Goal: Task Accomplishment & Management: Manage account settings

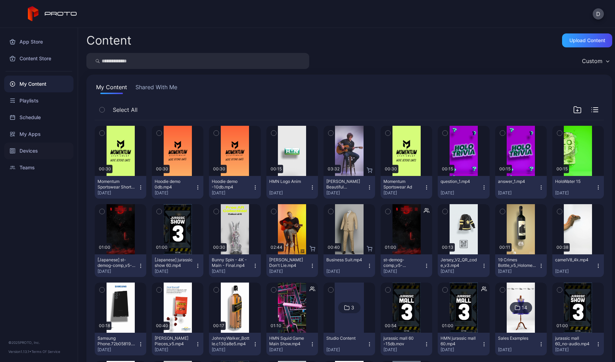
click at [40, 150] on div "Devices" at bounding box center [38, 151] width 69 height 17
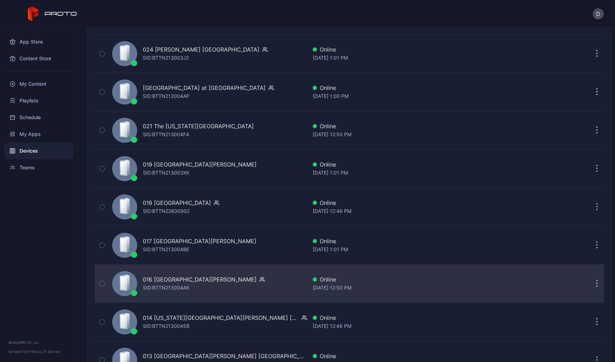
scroll to position [1137, 0]
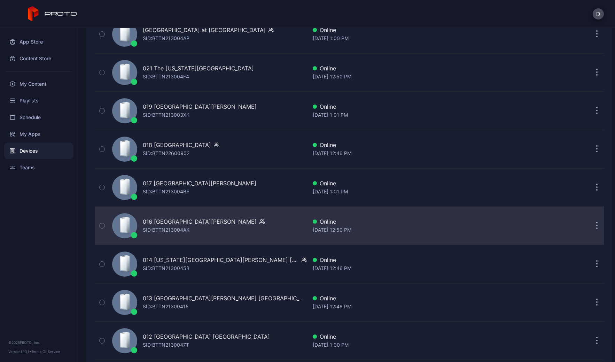
click at [232, 228] on div "016 Opry Mills TN SID: BTTN213004AK" at bounding box center [208, 225] width 198 height 35
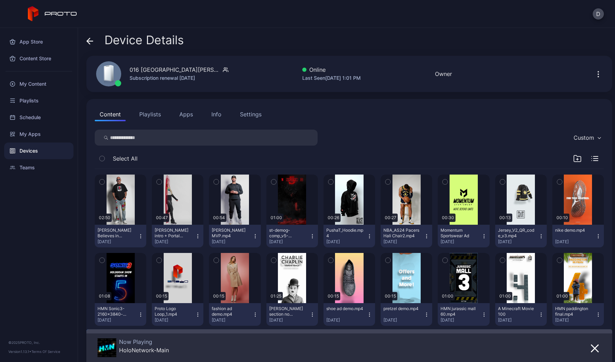
click at [191, 114] on button "Apps" at bounding box center [186, 114] width 23 height 14
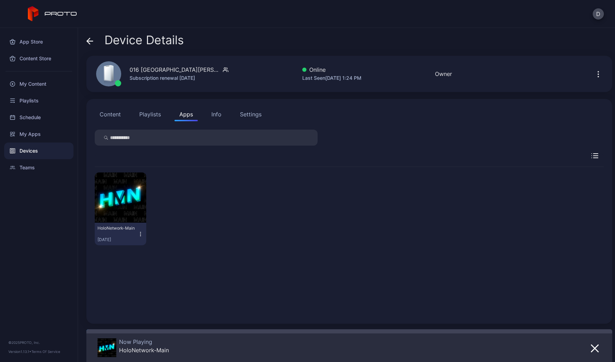
click at [139, 235] on icon "button" at bounding box center [141, 234] width 6 height 7
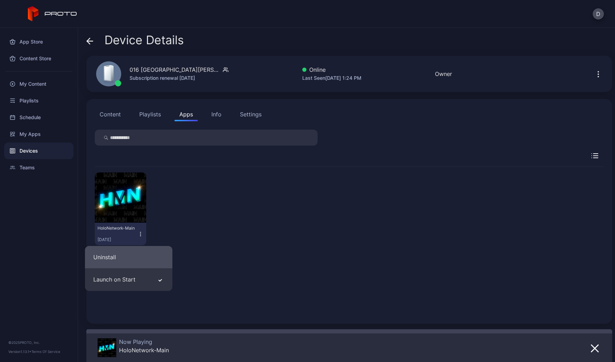
click at [122, 259] on button "Uninstall" at bounding box center [128, 257] width 87 height 22
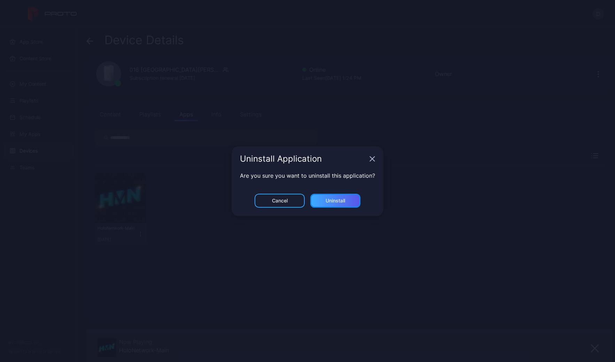
click at [345, 203] on div "Uninstall" at bounding box center [336, 201] width 50 height 14
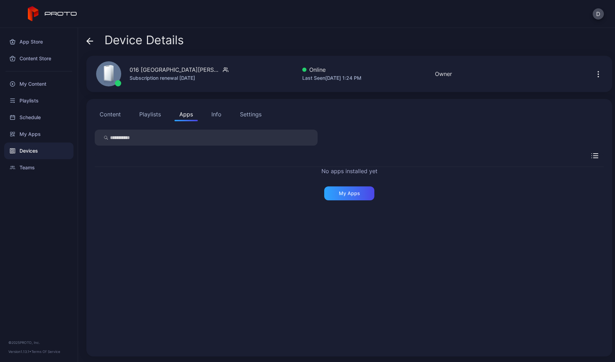
click at [595, 75] on icon "button" at bounding box center [599, 74] width 8 height 8
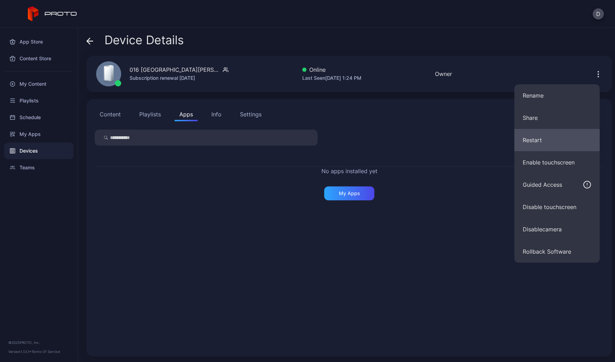
click at [545, 140] on button "Restart" at bounding box center [557, 140] width 85 height 22
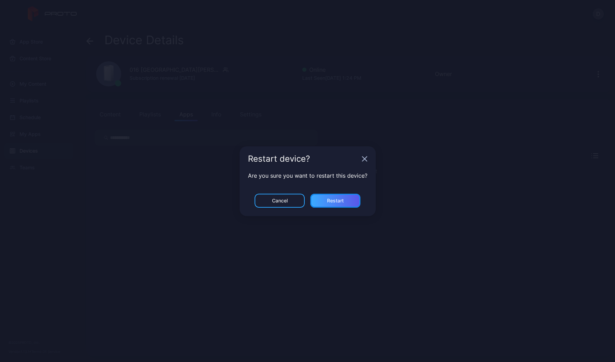
click at [329, 202] on div "Restart" at bounding box center [335, 201] width 17 height 6
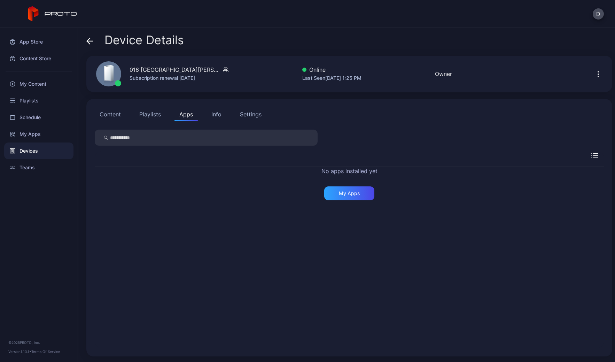
click at [187, 184] on div "No apps installed yet My Apps" at bounding box center [349, 183] width 509 height 33
click at [229, 36] on div "Device Details" at bounding box center [349, 41] width 526 height 17
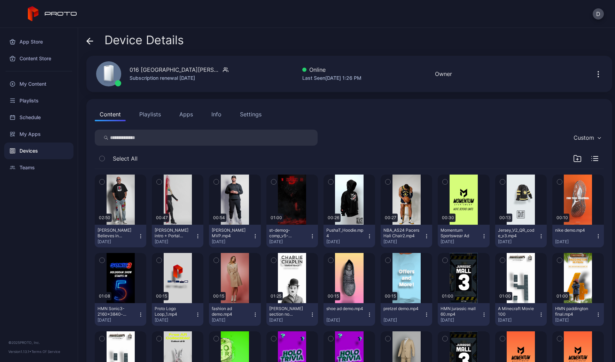
click at [355, 114] on div "Content Playlists Apps Info Settings" at bounding box center [349, 114] width 509 height 14
click at [43, 133] on div "My Apps" at bounding box center [38, 134] width 69 height 17
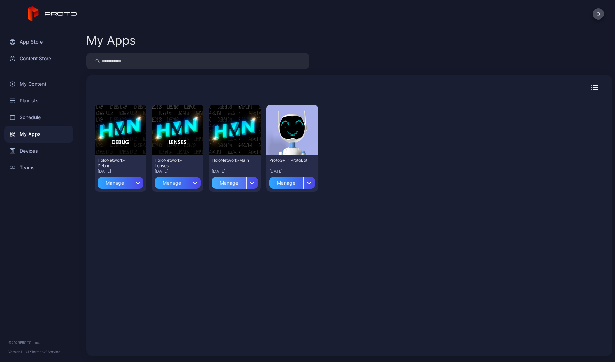
click at [232, 182] on div "Manage" at bounding box center [229, 183] width 34 height 12
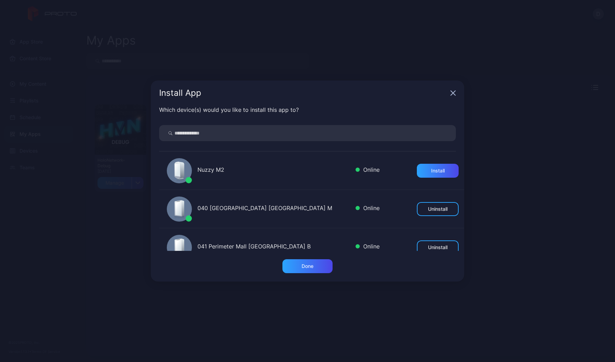
click at [208, 133] on input "search" at bounding box center [307, 133] width 297 height 16
type input "****"
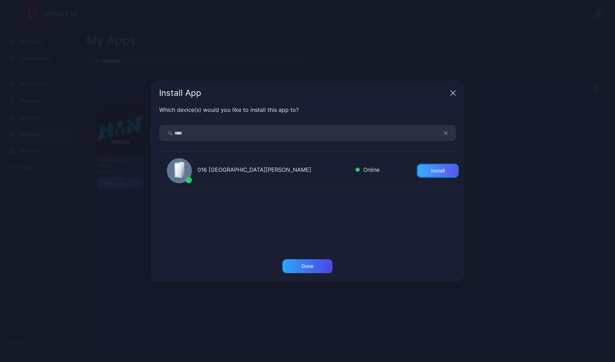
click at [431, 171] on div "Install" at bounding box center [438, 171] width 14 height 6
click at [320, 268] on div "Done" at bounding box center [308, 266] width 50 height 14
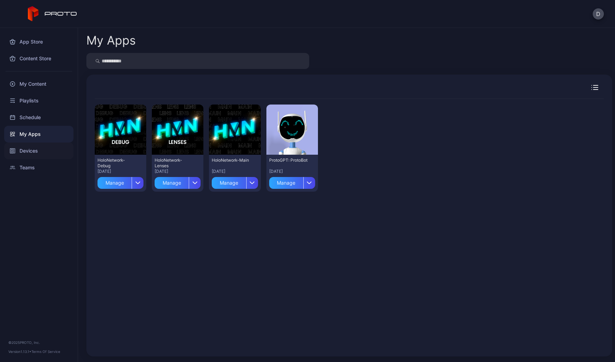
click at [44, 151] on div "Devices" at bounding box center [38, 151] width 69 height 17
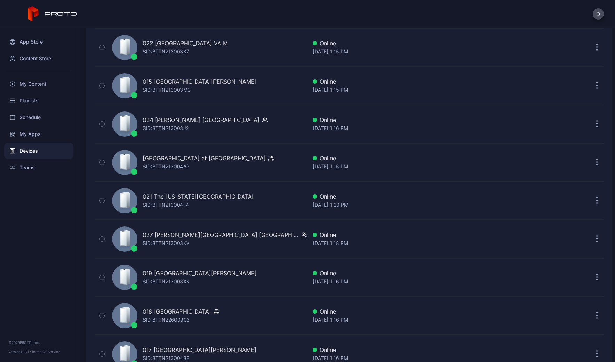
scroll to position [1179, 0]
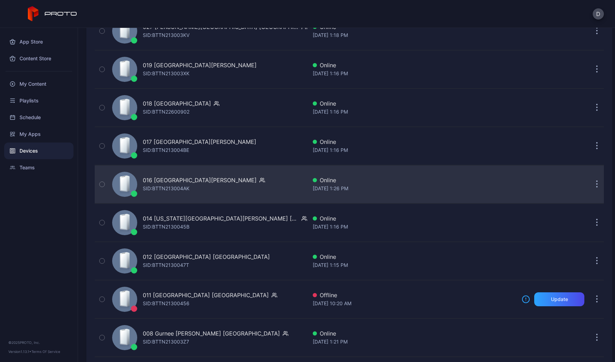
click at [229, 177] on div "016 Opry Mills TN SID: BTTN213004AK" at bounding box center [208, 184] width 198 height 35
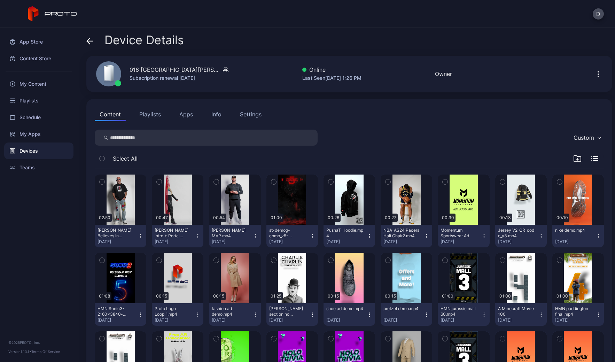
click at [185, 112] on button "Apps" at bounding box center [186, 114] width 23 height 14
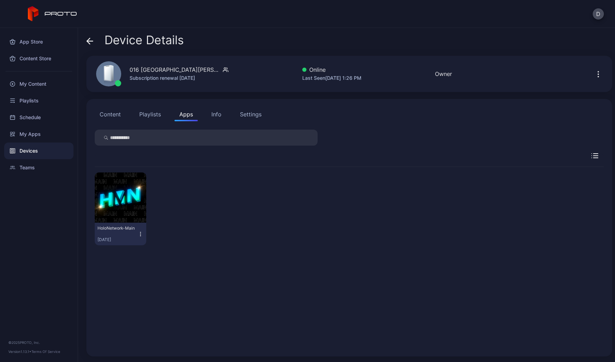
click at [138, 236] on icon "button" at bounding box center [141, 234] width 6 height 7
click at [114, 280] on button "Launch on Start" at bounding box center [120, 279] width 59 height 22
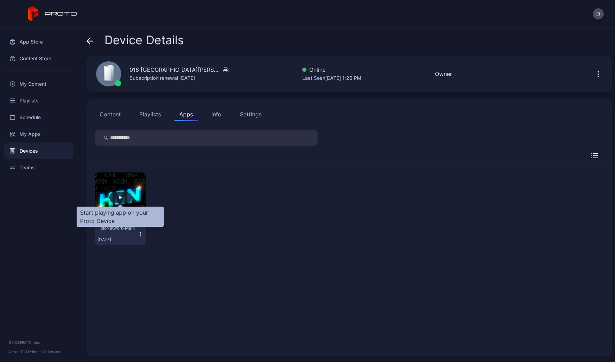
click at [120, 195] on div "button" at bounding box center [120, 197] width 22 height 11
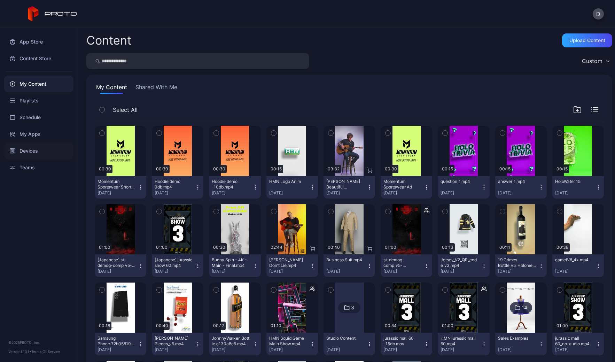
click at [40, 146] on div "Devices" at bounding box center [38, 151] width 69 height 17
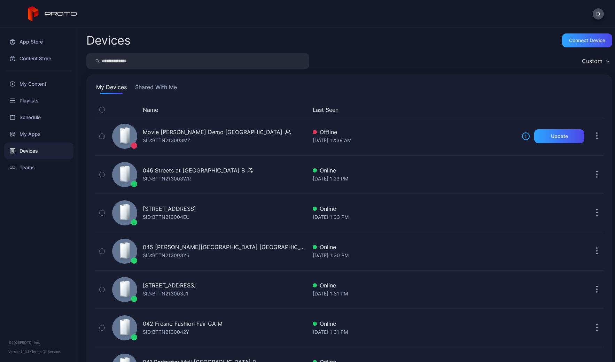
click at [584, 58] on div "Custom" at bounding box center [592, 61] width 21 height 7
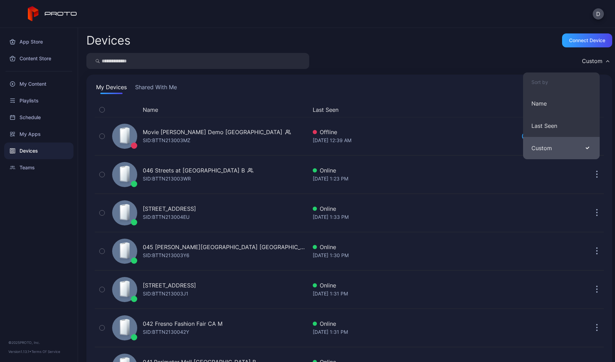
click at [558, 149] on button "Custom" at bounding box center [561, 148] width 77 height 22
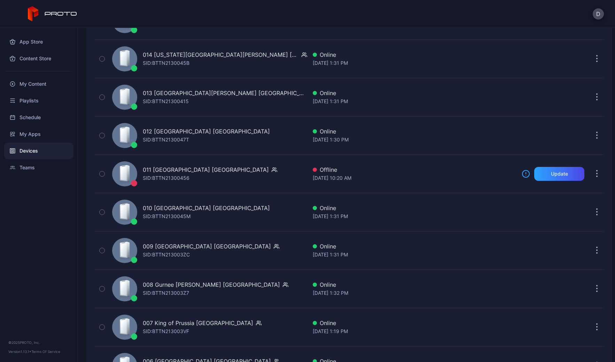
scroll to position [1378, 0]
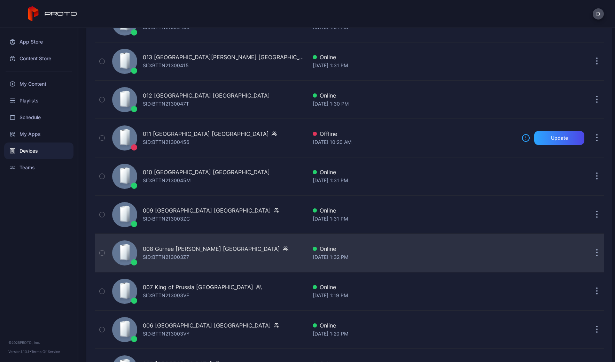
click at [243, 256] on div "008 Gurnee Mills IL SID: BTTN213003Z7" at bounding box center [208, 253] width 198 height 35
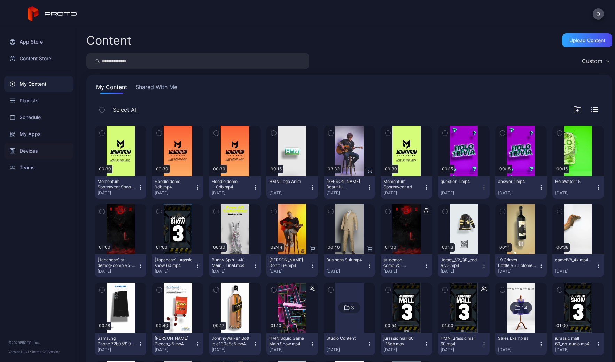
click at [39, 149] on div "Devices" at bounding box center [38, 151] width 69 height 17
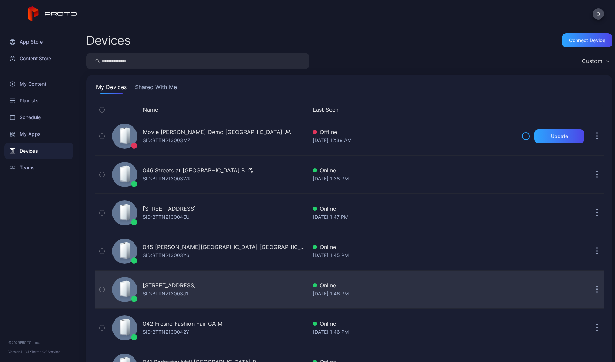
click at [260, 287] on div "044 Kenwood Towne Centre OH B SID: BTTN213003J1" at bounding box center [208, 289] width 198 height 35
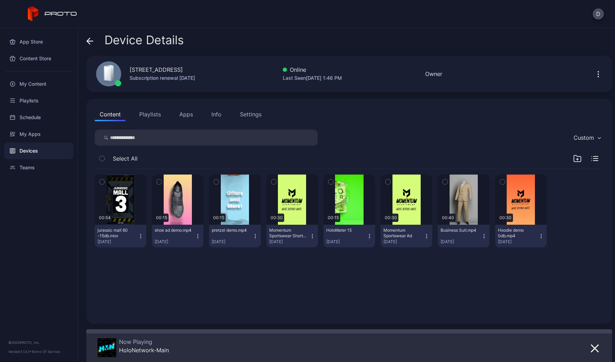
click at [189, 116] on button "Apps" at bounding box center [186, 114] width 23 height 14
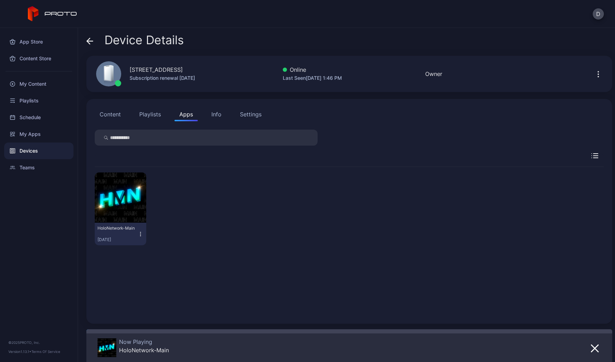
click at [140, 234] on icon "button" at bounding box center [141, 234] width 6 height 7
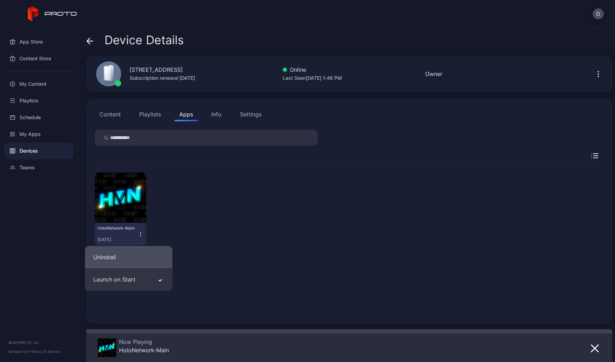
click at [133, 259] on button "Uninstall" at bounding box center [128, 257] width 87 height 22
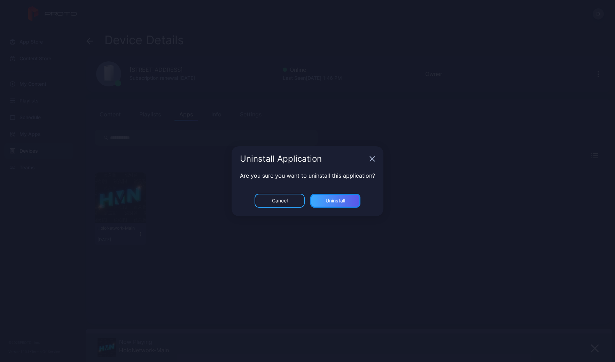
drag, startPoint x: 335, startPoint y: 202, endPoint x: 340, endPoint y: 199, distance: 5.8
click at [335, 202] on div "Uninstall" at bounding box center [336, 201] width 20 height 6
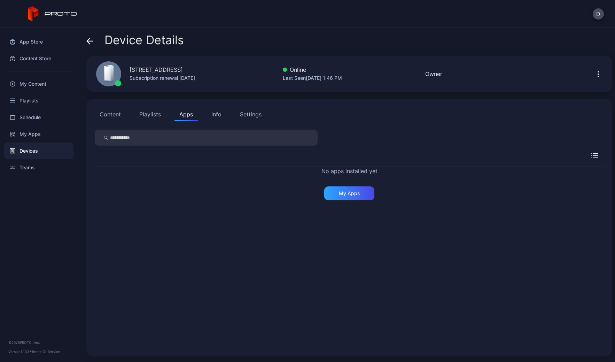
click at [598, 71] on icon "button" at bounding box center [598, 71] width 1 height 1
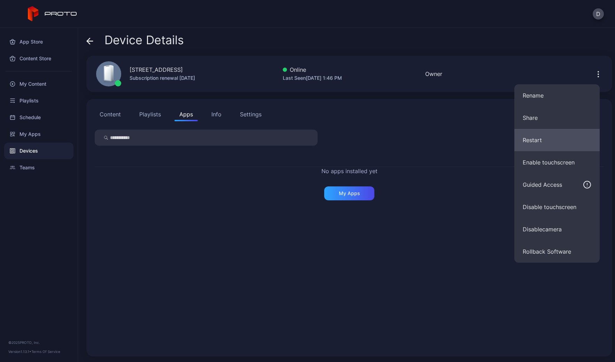
click at [549, 141] on button "Restart" at bounding box center [557, 140] width 85 height 22
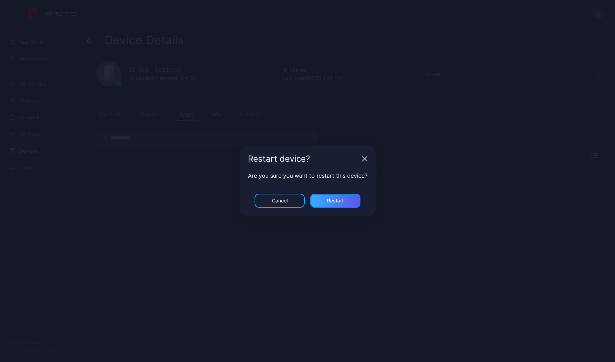
click at [339, 199] on div "Restart" at bounding box center [335, 201] width 17 height 6
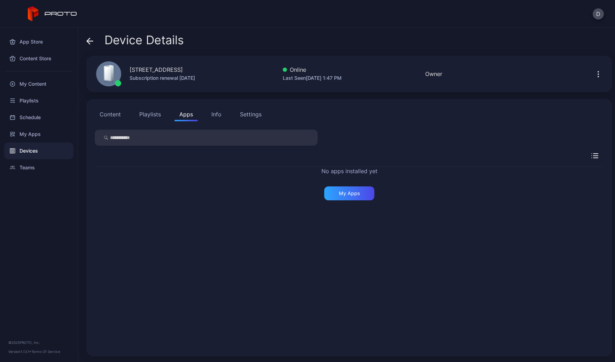
click at [25, 152] on div "Devices" at bounding box center [38, 151] width 69 height 17
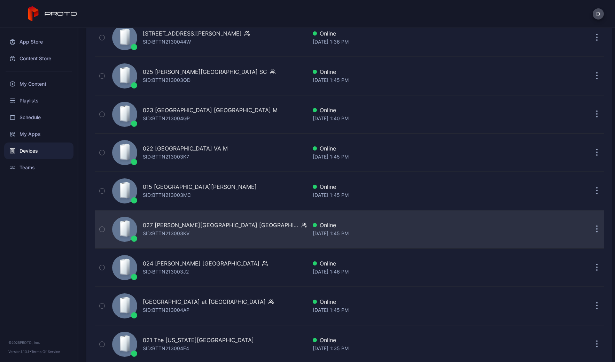
scroll to position [1089, 0]
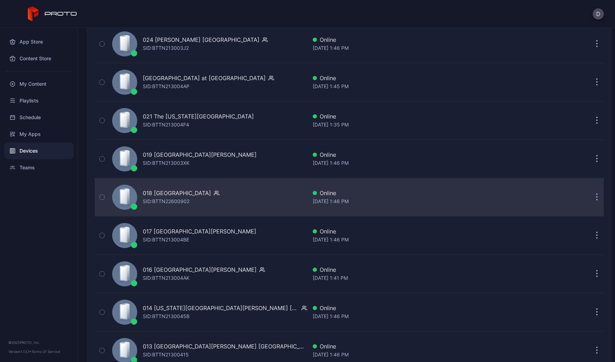
click at [235, 203] on div "018 Lenox Square GA SID: BTTN22600902" at bounding box center [208, 197] width 198 height 35
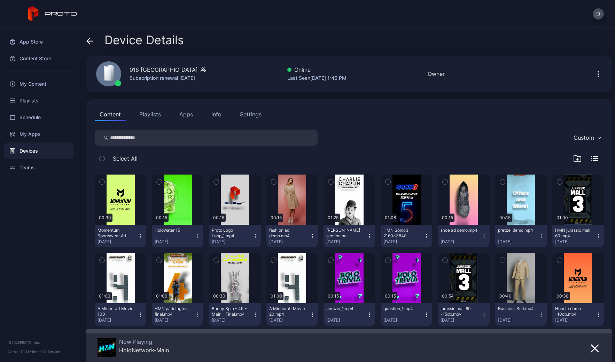
click at [191, 114] on button "Apps" at bounding box center [186, 114] width 23 height 14
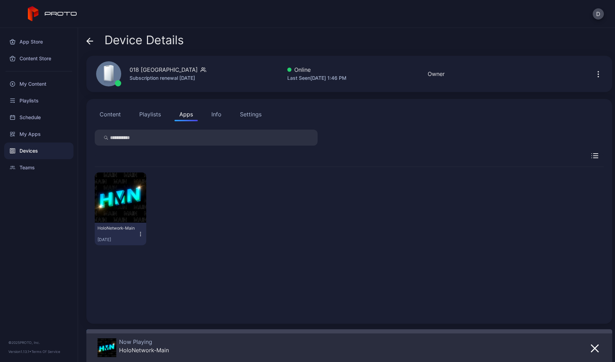
click at [140, 236] on icon "button" at bounding box center [141, 234] width 6 height 7
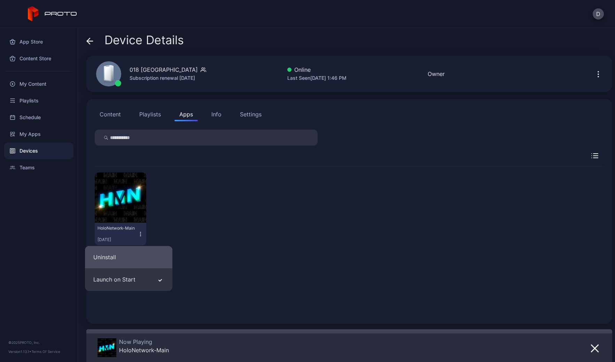
click at [145, 259] on button "Uninstall" at bounding box center [128, 257] width 87 height 22
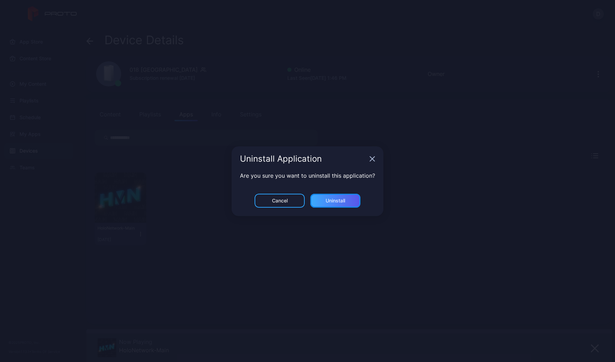
click at [325, 205] on div "Uninstall" at bounding box center [336, 201] width 50 height 14
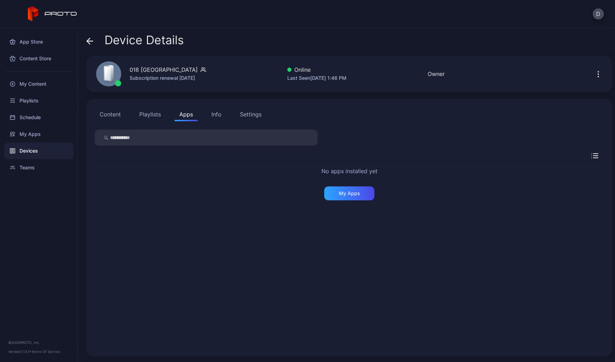
click at [595, 72] on icon "button" at bounding box center [599, 74] width 8 height 8
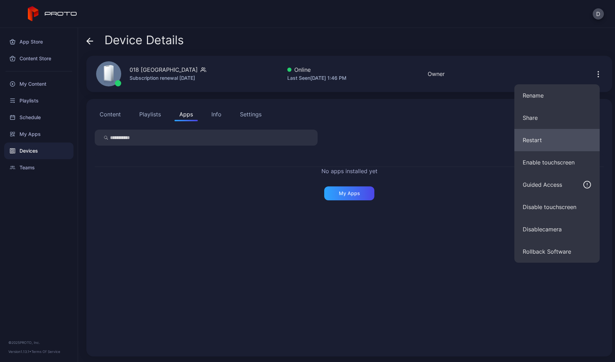
click at [545, 139] on button "Restart" at bounding box center [557, 140] width 85 height 22
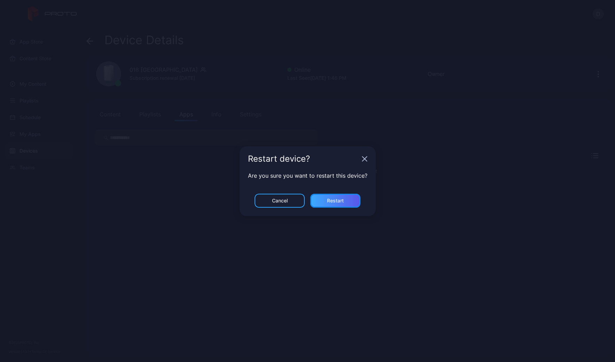
click at [341, 198] on div "Restart" at bounding box center [335, 201] width 17 height 6
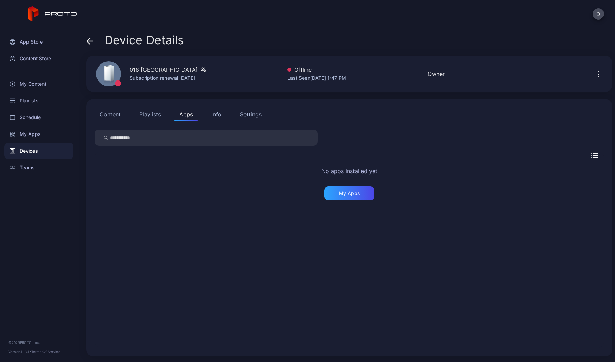
click at [47, 152] on div "Devices" at bounding box center [38, 151] width 69 height 17
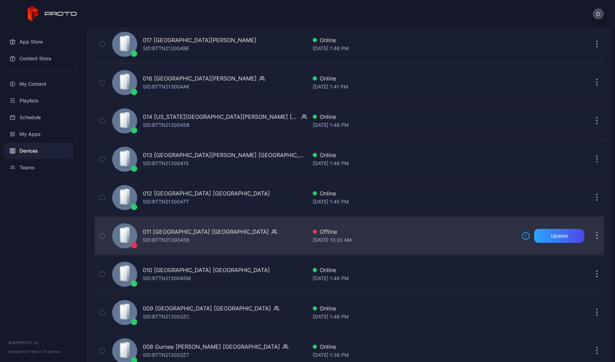
scroll to position [1316, 0]
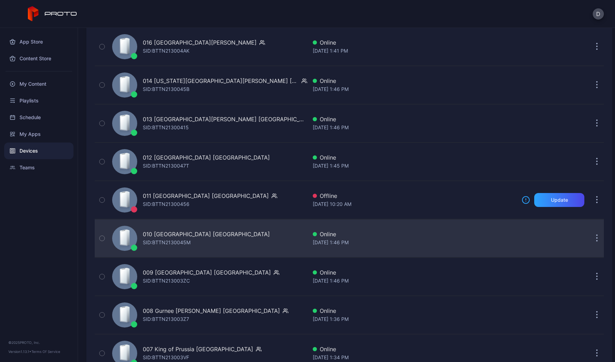
click at [242, 236] on div "010 Southdale Center MN SID: BTTN2130045M" at bounding box center [208, 238] width 198 height 35
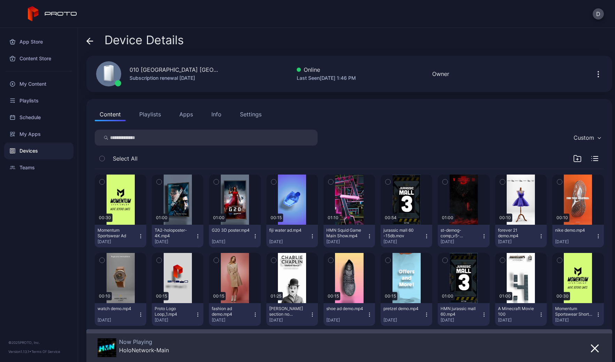
click at [185, 116] on button "Apps" at bounding box center [186, 114] width 23 height 14
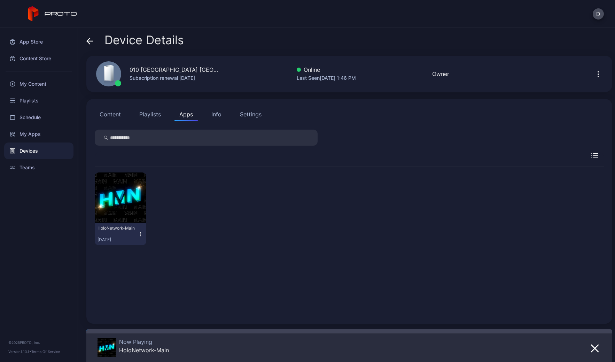
click at [139, 236] on icon "button" at bounding box center [141, 234] width 6 height 7
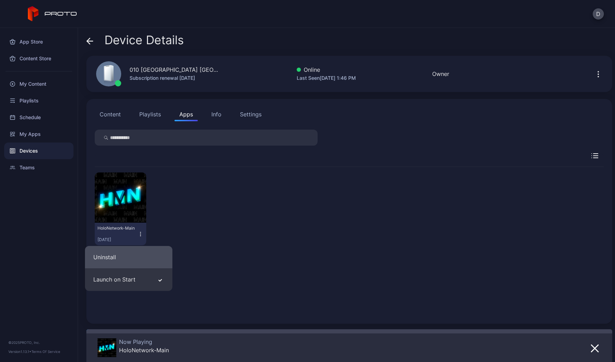
click at [138, 261] on button "Uninstall" at bounding box center [128, 257] width 87 height 22
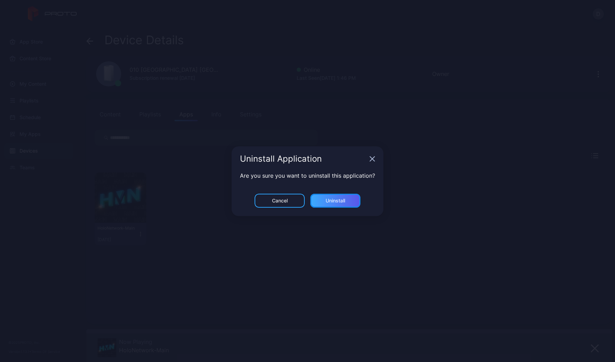
click at [346, 200] on div "Uninstall" at bounding box center [336, 201] width 50 height 14
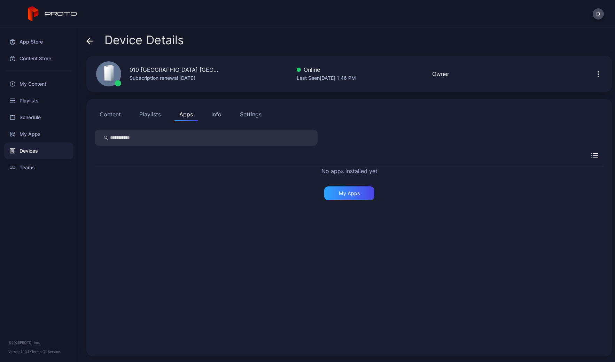
click at [595, 72] on icon "button" at bounding box center [599, 74] width 8 height 8
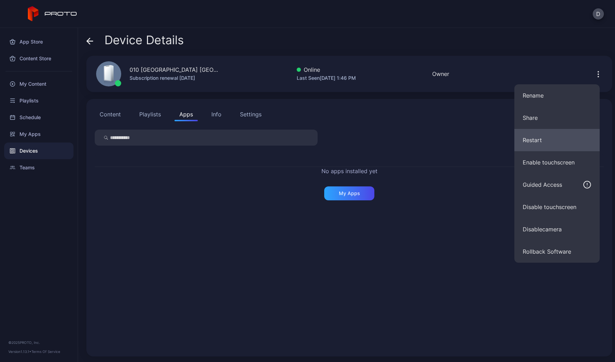
click at [539, 138] on button "Restart" at bounding box center [557, 140] width 85 height 22
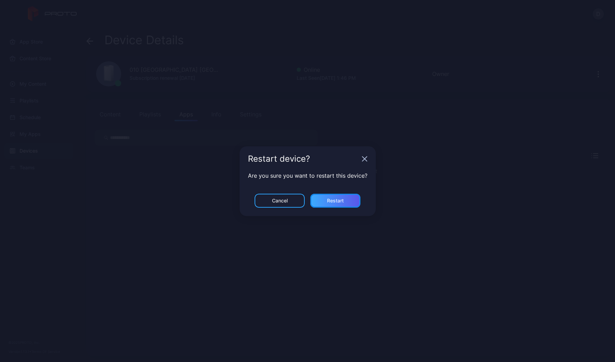
click at [333, 200] on div "Restart" at bounding box center [335, 201] width 17 height 6
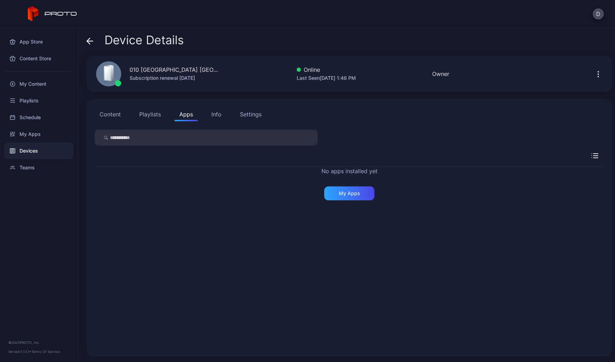
click at [40, 152] on div "Devices" at bounding box center [38, 151] width 69 height 17
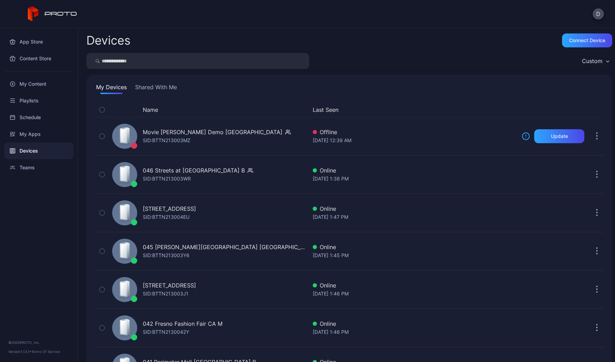
scroll to position [1316, 0]
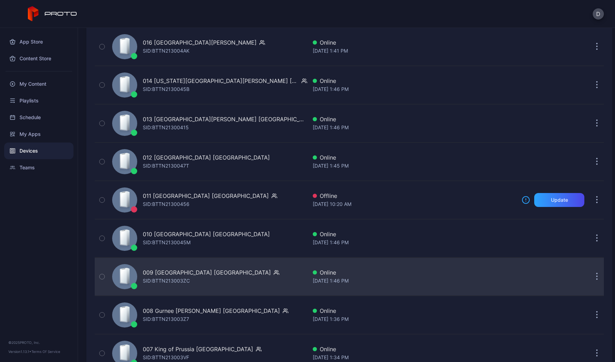
click at [237, 277] on div "009 Woodfield Mall IL SID: BTTN213003ZC" at bounding box center [208, 276] width 198 height 35
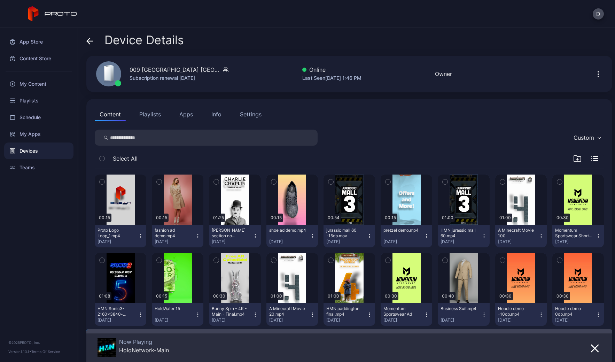
click at [189, 116] on button "Apps" at bounding box center [186, 114] width 23 height 14
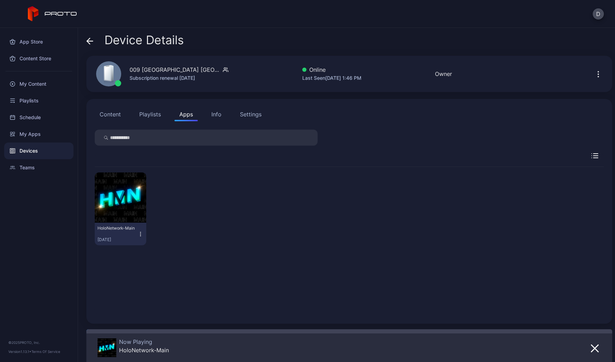
click at [141, 235] on icon "button" at bounding box center [141, 234] width 6 height 7
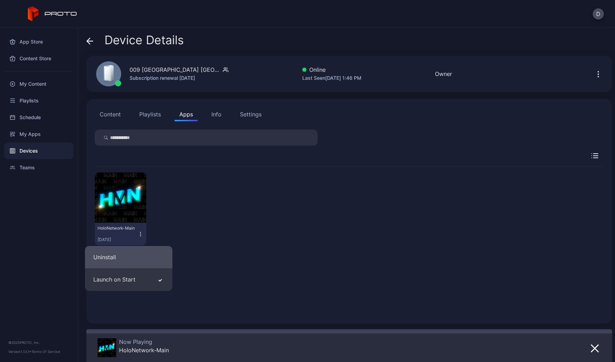
click at [139, 260] on button "Uninstall" at bounding box center [128, 257] width 87 height 22
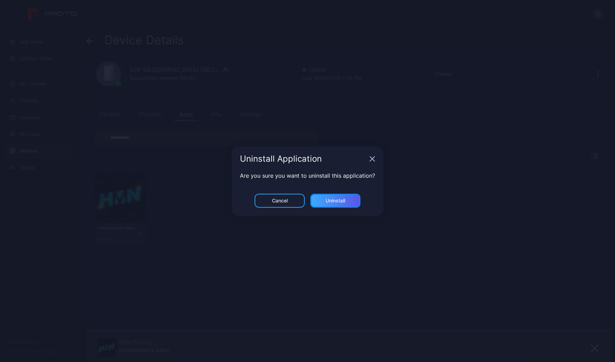
click at [345, 198] on div "Uninstall" at bounding box center [336, 201] width 20 height 6
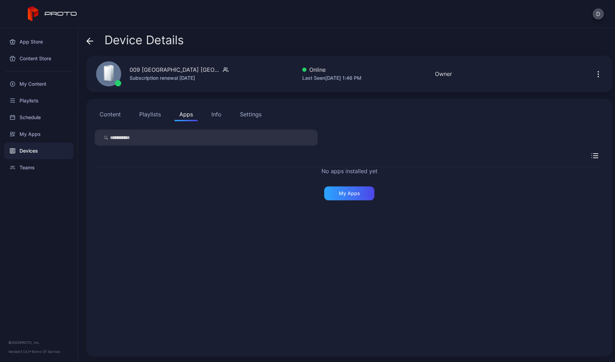
click at [595, 74] on icon "button" at bounding box center [599, 74] width 8 height 8
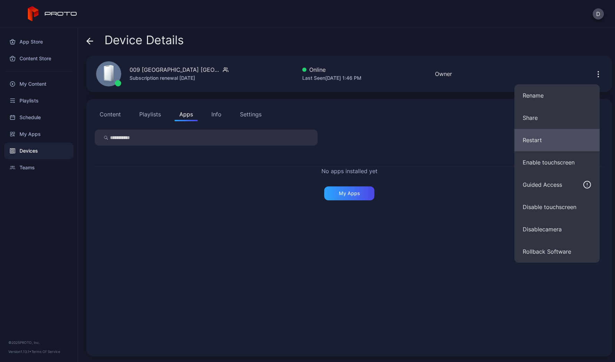
click at [545, 140] on button "Restart" at bounding box center [557, 140] width 85 height 22
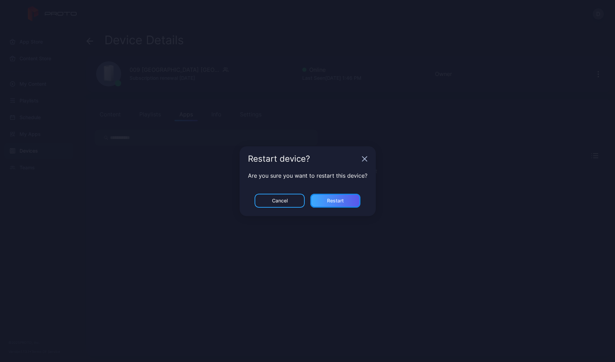
click at [351, 203] on div "Restart" at bounding box center [336, 201] width 50 height 14
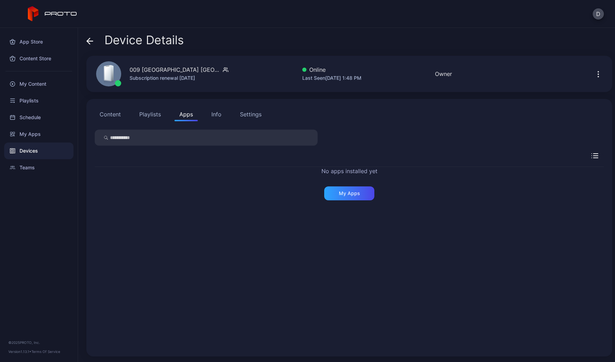
click at [44, 152] on div "Devices" at bounding box center [38, 151] width 69 height 17
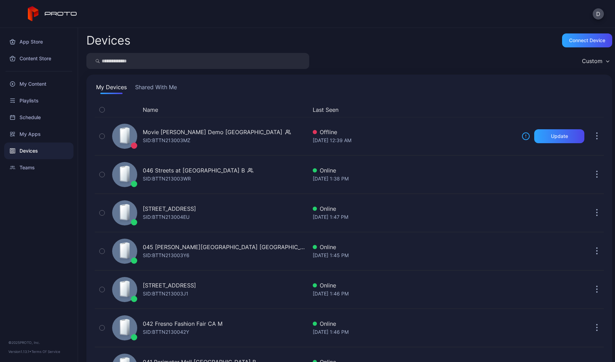
scroll to position [1316, 0]
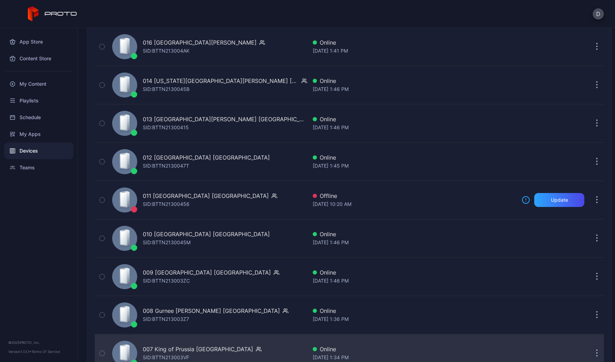
click at [236, 344] on div "007 King of Prussia PA SID: BTTN213003VF" at bounding box center [208, 353] width 198 height 35
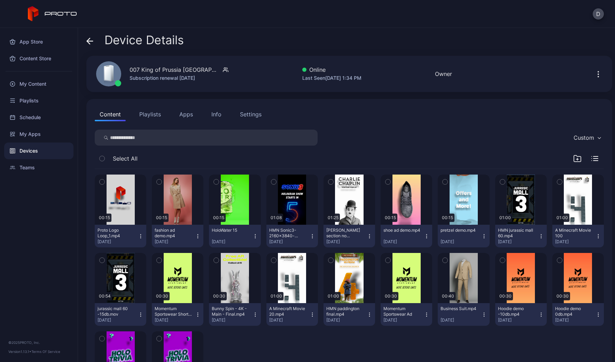
click at [183, 115] on button "Apps" at bounding box center [186, 114] width 23 height 14
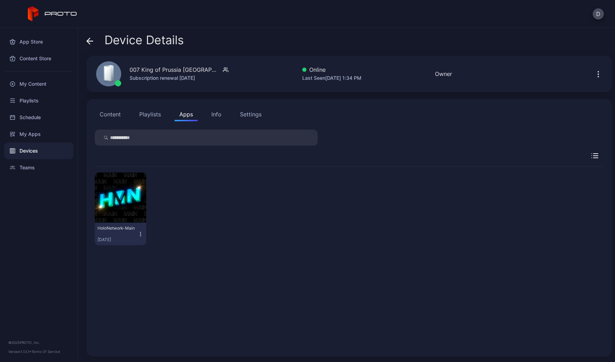
click at [140, 235] on icon "button" at bounding box center [141, 234] width 6 height 7
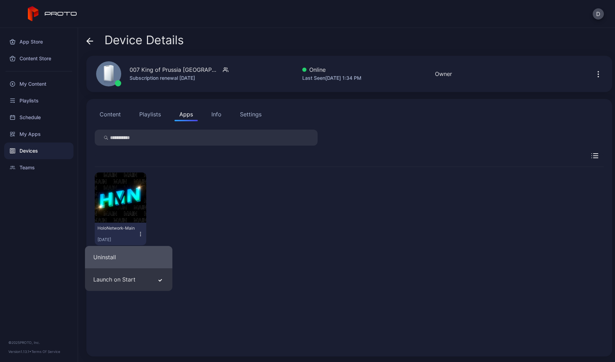
click at [133, 260] on button "Uninstall" at bounding box center [128, 257] width 87 height 22
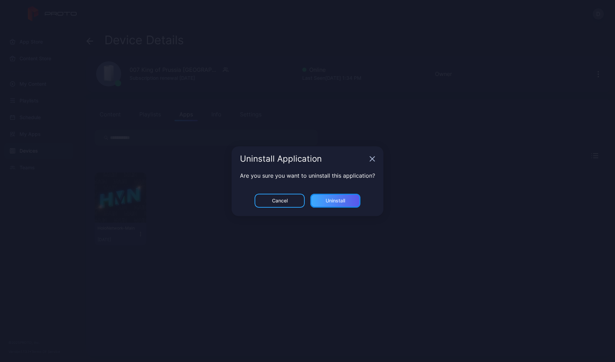
click at [324, 200] on div "Uninstall" at bounding box center [336, 201] width 50 height 14
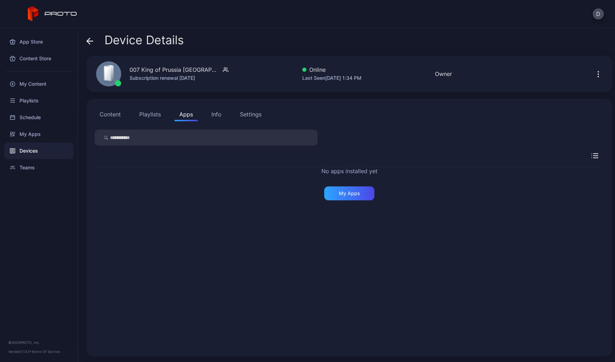
click at [595, 72] on icon "button" at bounding box center [599, 74] width 8 height 8
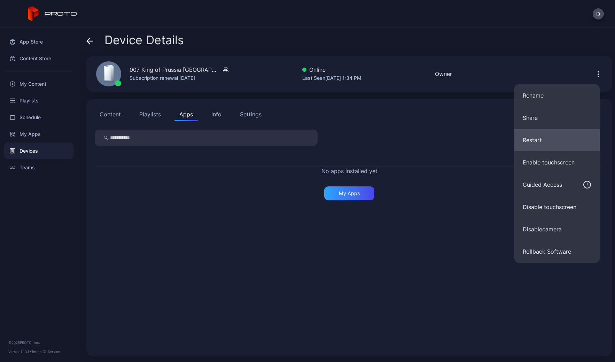
click at [539, 143] on button "Restart" at bounding box center [557, 140] width 85 height 22
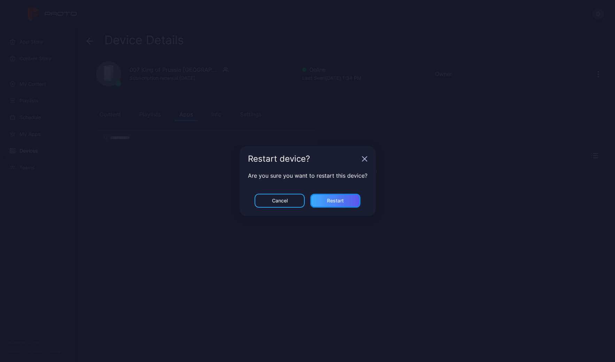
click at [344, 200] on div "Restart" at bounding box center [336, 201] width 50 height 14
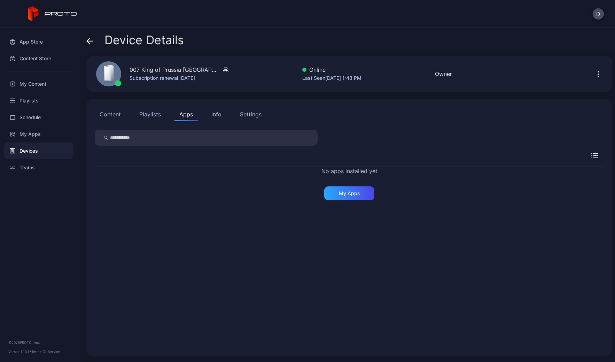
click at [30, 149] on div "Devices" at bounding box center [38, 151] width 69 height 17
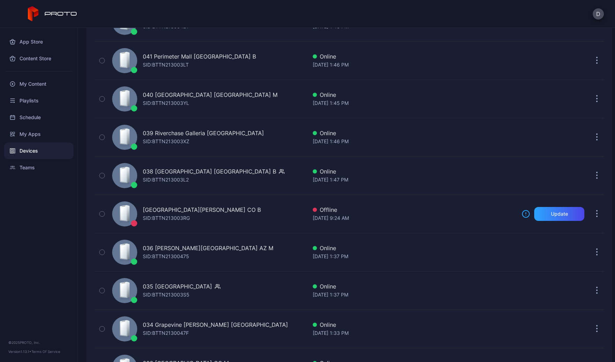
scroll to position [117, 0]
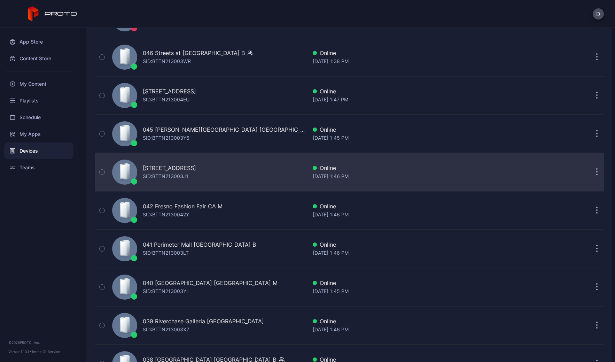
click at [255, 173] on div "044 Kenwood Towne Centre OH B SID: BTTN213003J1" at bounding box center [208, 172] width 198 height 35
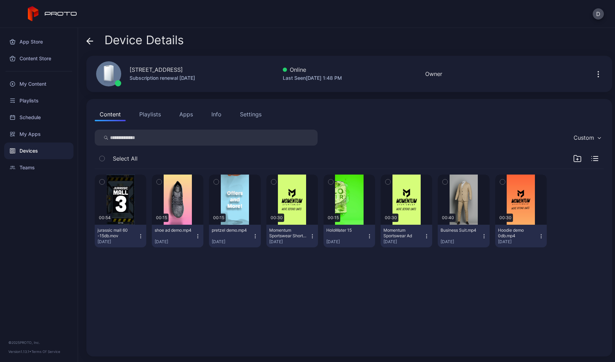
click at [39, 151] on div "Devices" at bounding box center [38, 151] width 69 height 17
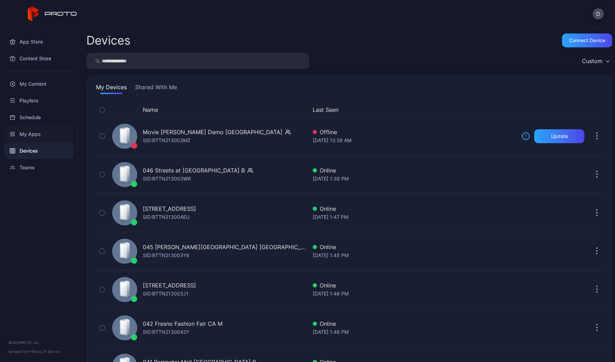
scroll to position [117, 0]
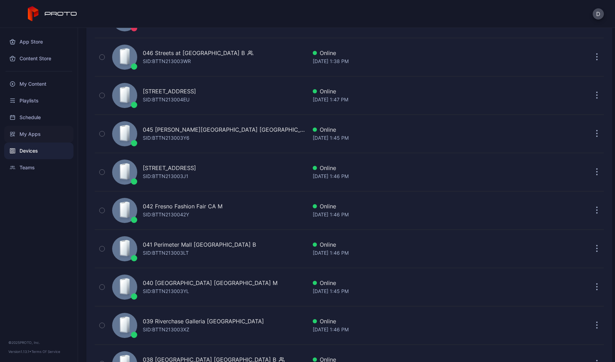
click at [39, 131] on div "My Apps" at bounding box center [38, 134] width 69 height 17
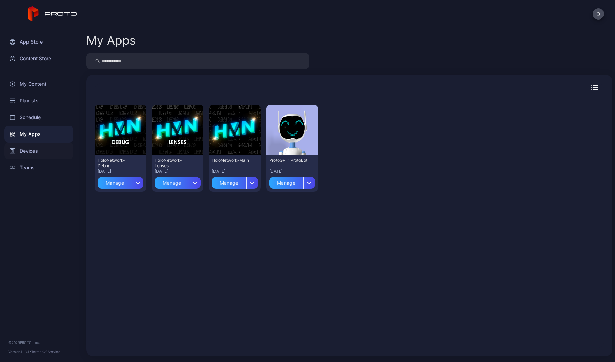
click at [43, 151] on div "Devices" at bounding box center [38, 151] width 69 height 17
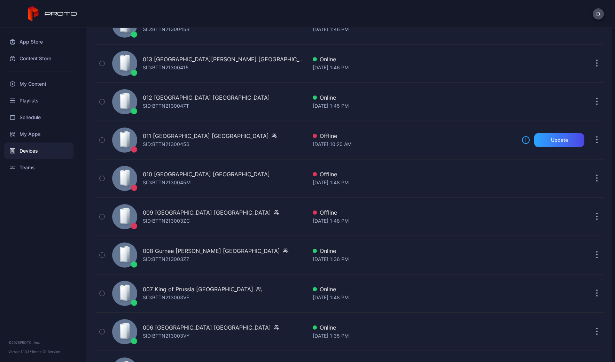
scroll to position [1398, 0]
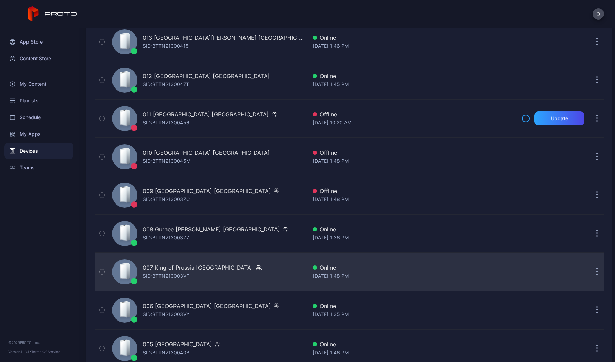
click at [243, 279] on div "007 King of Prussia PA SID: BTTN213003VF" at bounding box center [208, 271] width 198 height 35
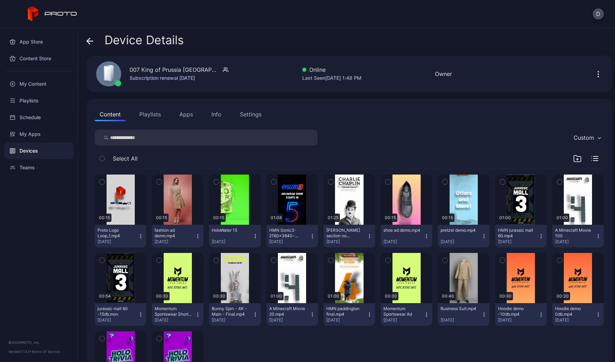
click at [91, 38] on icon at bounding box center [89, 41] width 7 height 7
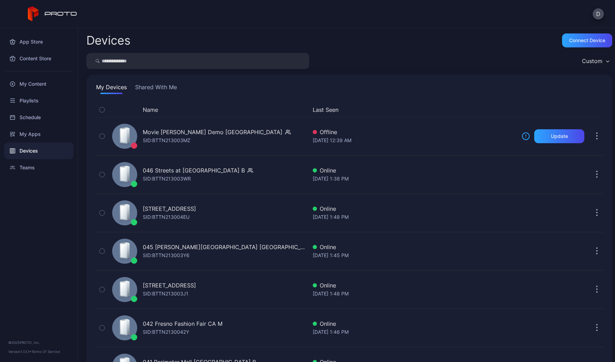
scroll to position [1398, 0]
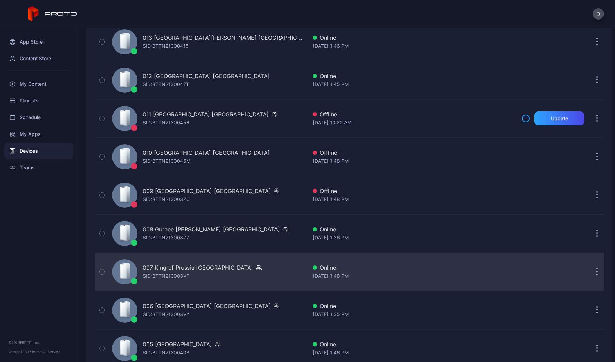
click at [597, 271] on icon "button" at bounding box center [598, 272] width 2 height 8
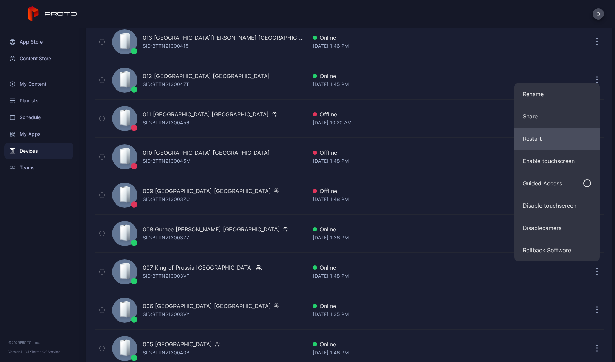
click at [551, 136] on button "Restart" at bounding box center [557, 139] width 85 height 22
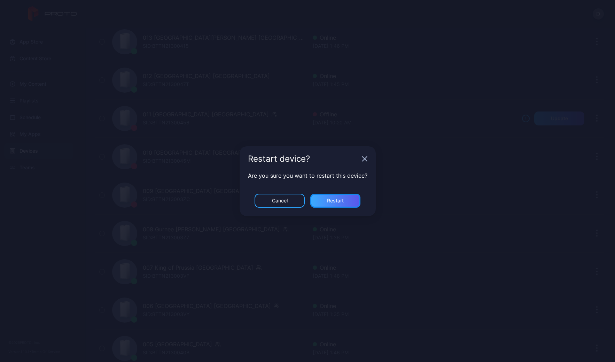
click at [339, 203] on div "Restart" at bounding box center [335, 201] width 17 height 6
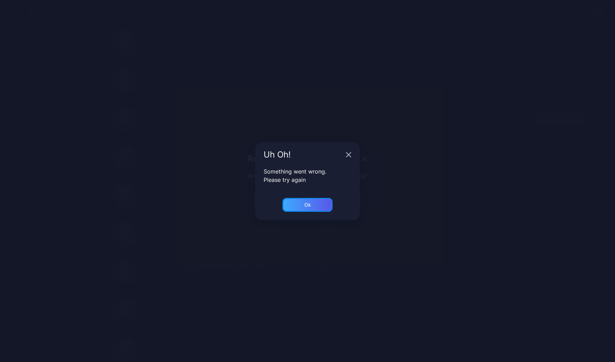
click at [308, 203] on div "Ok" at bounding box center [308, 205] width 7 height 6
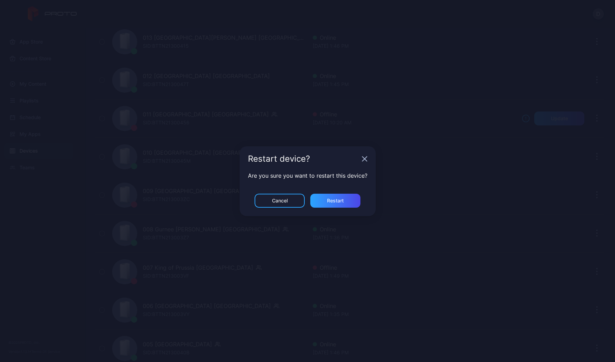
click at [364, 158] on icon "button" at bounding box center [365, 159] width 6 height 6
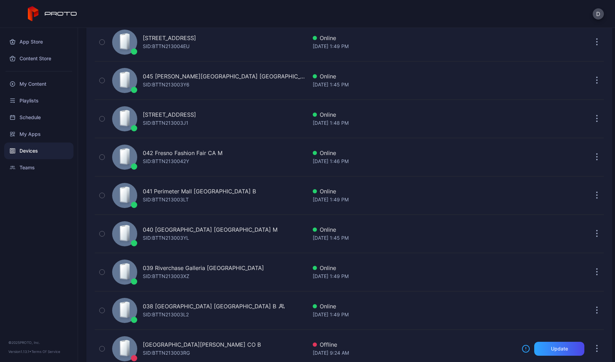
scroll to position [207, 0]
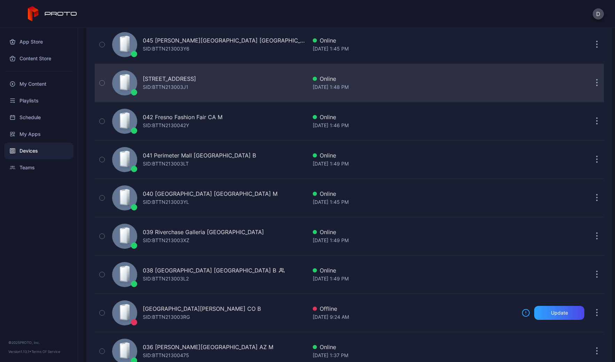
click at [251, 89] on div "[STREET_ADDRESS] SID: BTTN213003J1" at bounding box center [208, 83] width 198 height 35
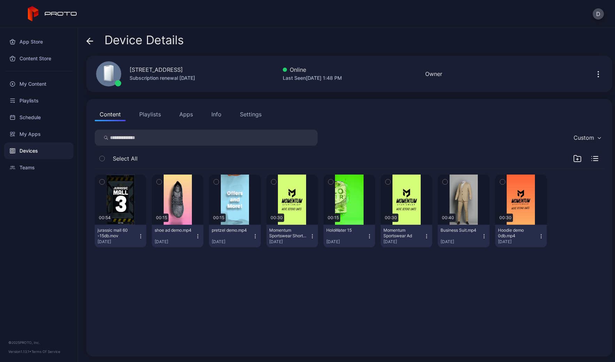
click at [90, 40] on icon at bounding box center [89, 41] width 7 height 7
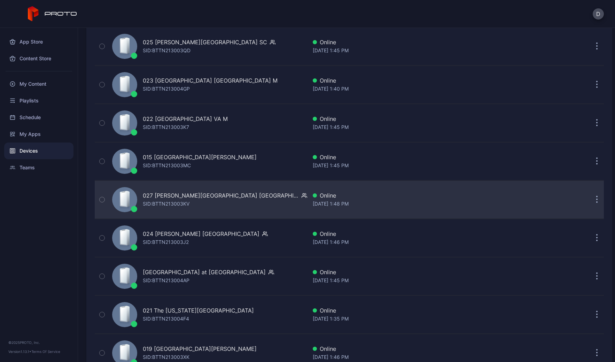
scroll to position [1049, 0]
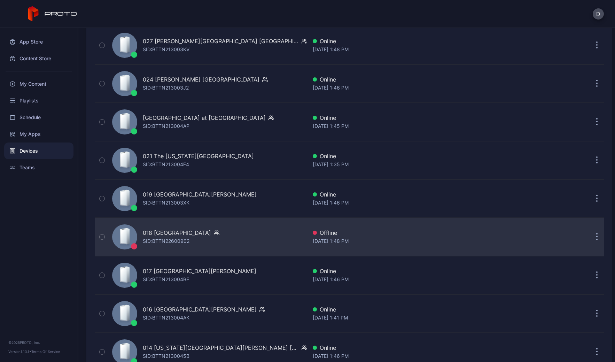
click at [243, 235] on div "018 [GEOGRAPHIC_DATA] SID: BTTN22600902" at bounding box center [208, 237] width 198 height 35
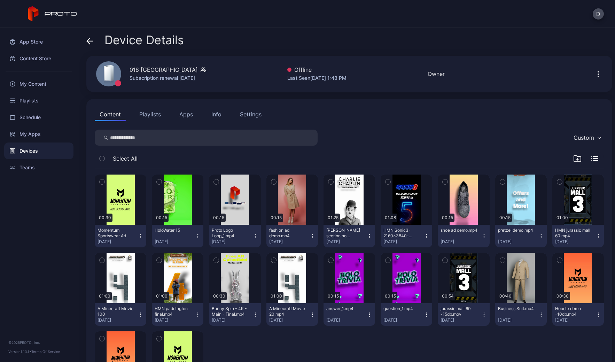
drag, startPoint x: 189, startPoint y: 114, endPoint x: 183, endPoint y: 115, distance: 6.0
click at [189, 114] on button "Apps" at bounding box center [186, 114] width 23 height 14
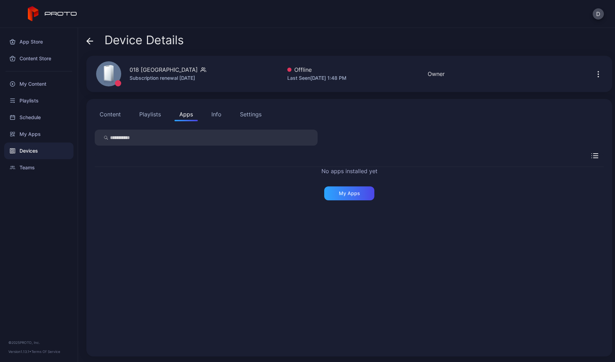
click at [115, 117] on button "Content" at bounding box center [110, 114] width 31 height 14
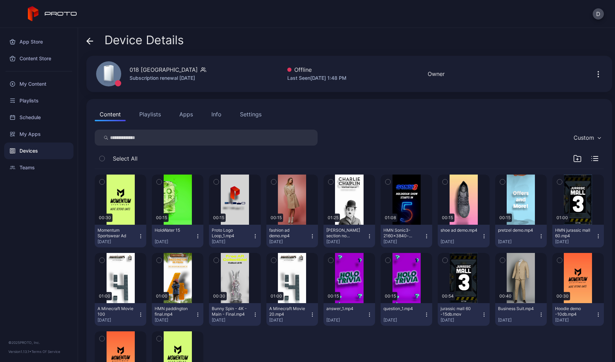
click at [91, 39] on icon at bounding box center [89, 41] width 7 height 7
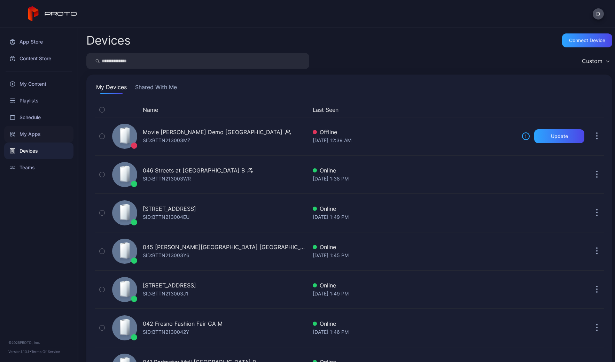
click at [43, 133] on div "My Apps" at bounding box center [38, 134] width 69 height 17
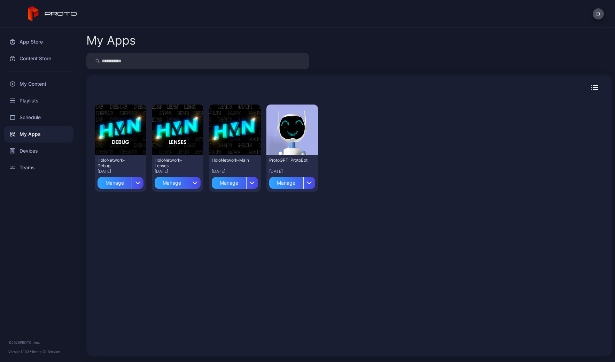
click at [131, 65] on input "search" at bounding box center [197, 61] width 223 height 16
click at [232, 185] on div "Manage" at bounding box center [229, 183] width 34 height 12
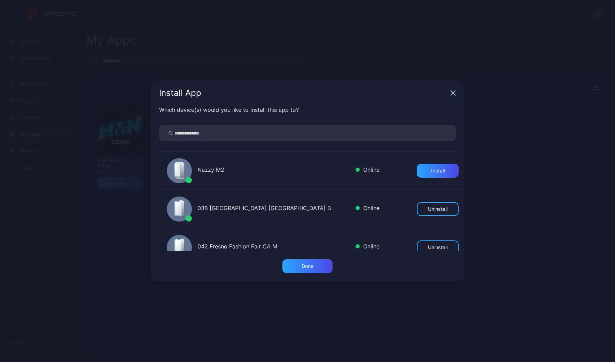
click at [198, 133] on input "search" at bounding box center [307, 133] width 297 height 16
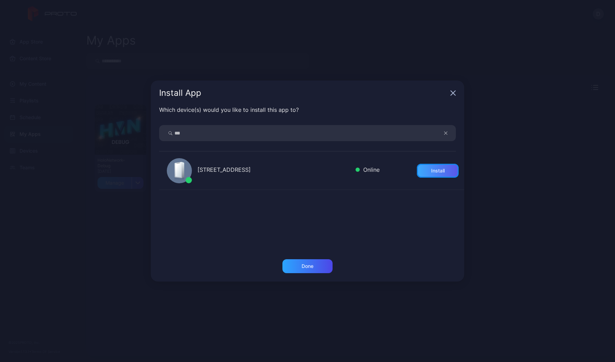
click at [431, 172] on div "Install" at bounding box center [438, 171] width 14 height 6
click at [206, 135] on input "***" at bounding box center [307, 133] width 297 height 16
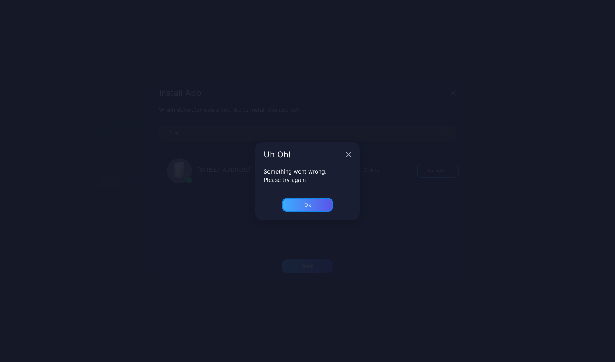
click at [313, 202] on div "Ok" at bounding box center [308, 205] width 50 height 14
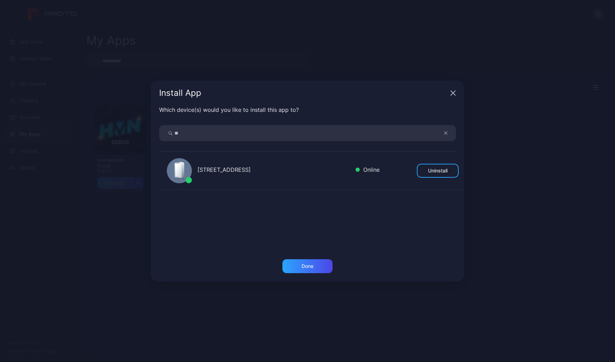
click at [193, 135] on input "**" at bounding box center [307, 133] width 297 height 16
click at [435, 171] on div "Install" at bounding box center [438, 171] width 14 height 6
click at [208, 134] on input "***" at bounding box center [307, 133] width 297 height 16
type input "*"
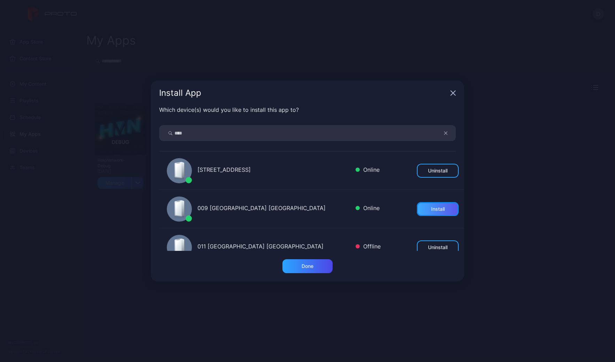
click at [431, 209] on div "Install" at bounding box center [438, 209] width 14 height 6
click at [189, 132] on input "****" at bounding box center [307, 133] width 297 height 16
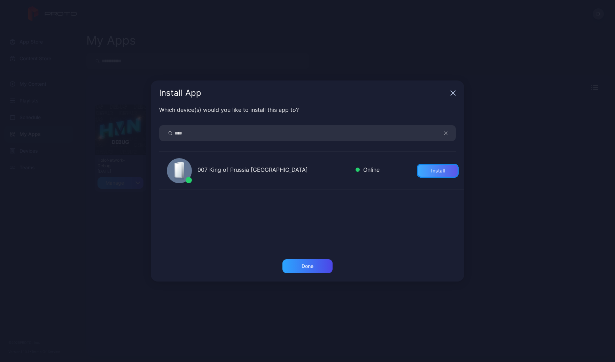
click at [424, 166] on div "Install" at bounding box center [438, 171] width 42 height 14
click at [184, 130] on input "****" at bounding box center [307, 133] width 297 height 16
type input "*****"
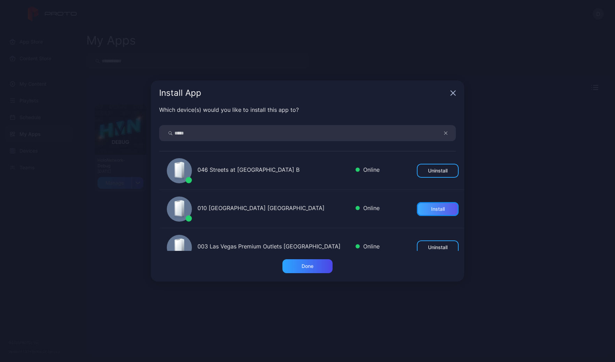
click at [431, 208] on div "Install" at bounding box center [438, 209] width 14 height 6
click at [310, 267] on div "Done" at bounding box center [308, 266] width 12 height 6
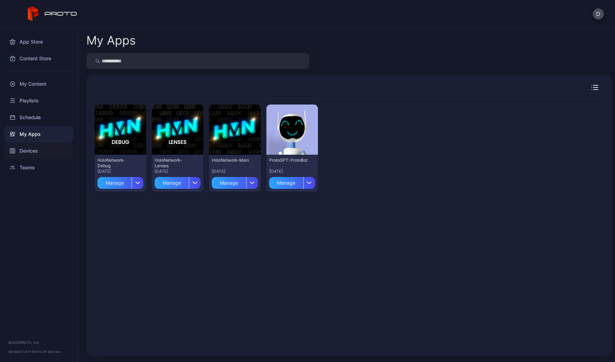
click at [35, 148] on div "Devices" at bounding box center [38, 151] width 69 height 17
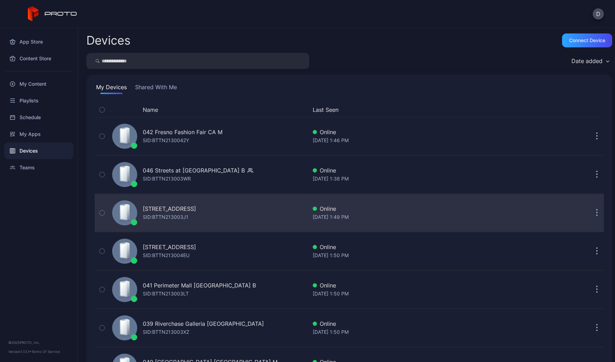
click at [264, 207] on div "044 Kenwood Towne Centre OH B SID: BTTN213003J1" at bounding box center [208, 213] width 198 height 35
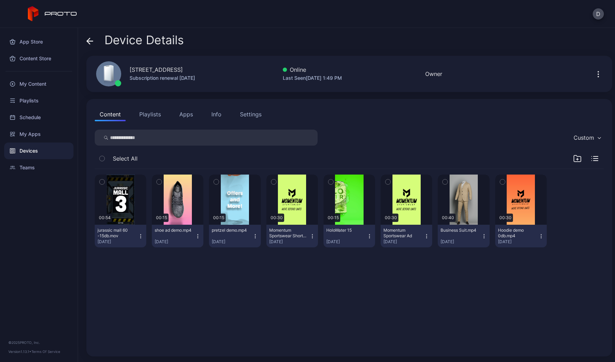
click at [188, 113] on button "Apps" at bounding box center [186, 114] width 23 height 14
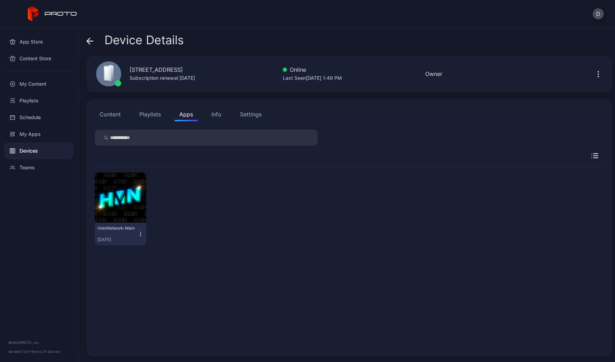
click at [138, 234] on icon "button" at bounding box center [141, 234] width 6 height 7
click at [133, 275] on button "Launch on Start" at bounding box center [120, 279] width 59 height 22
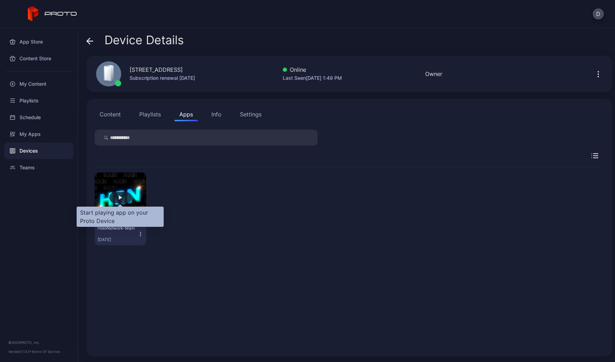
click at [122, 200] on div "button" at bounding box center [120, 197] width 22 height 11
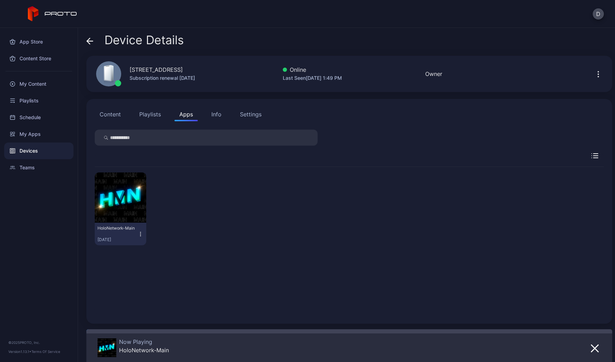
click at [37, 148] on div "Devices" at bounding box center [38, 151] width 69 height 17
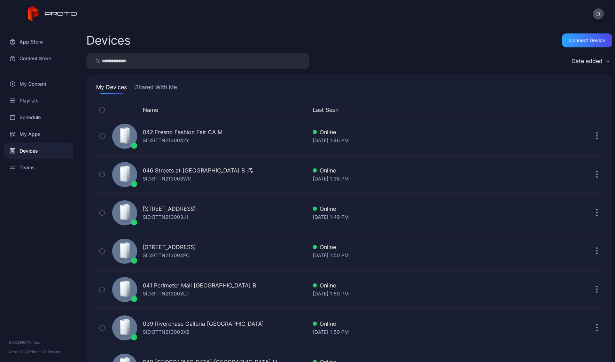
click at [573, 59] on div "Date added" at bounding box center [587, 61] width 31 height 7
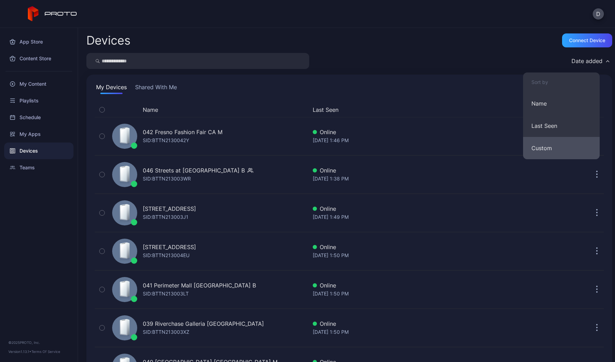
click at [549, 147] on button "Custom" at bounding box center [561, 148] width 77 height 22
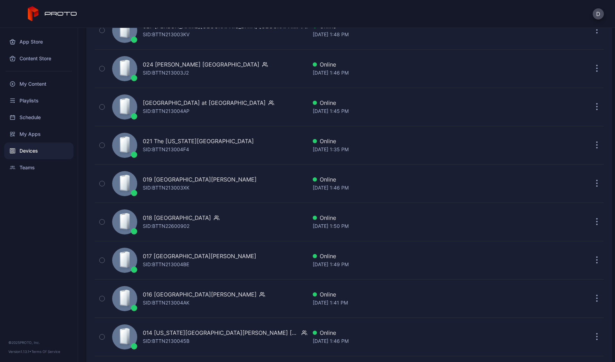
scroll to position [1100, 0]
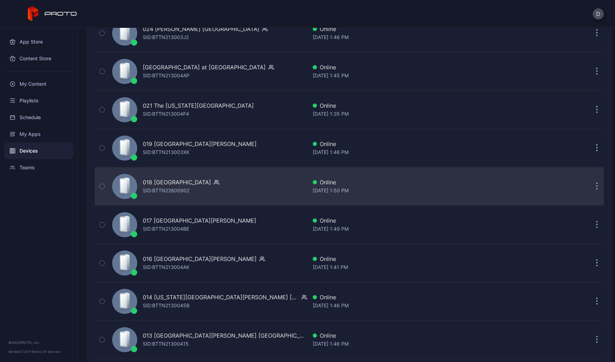
click at [229, 190] on div "018 Lenox Square GA SID: BTTN22600902" at bounding box center [208, 186] width 198 height 35
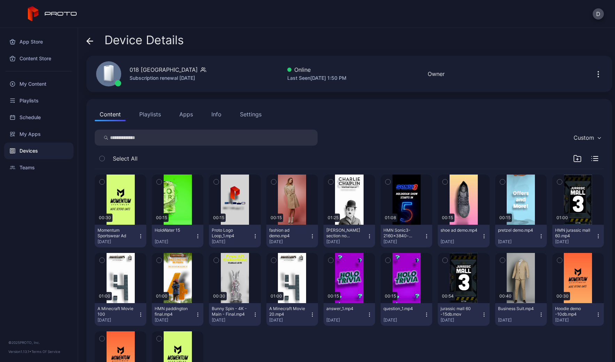
click at [184, 114] on button "Apps" at bounding box center [186, 114] width 23 height 14
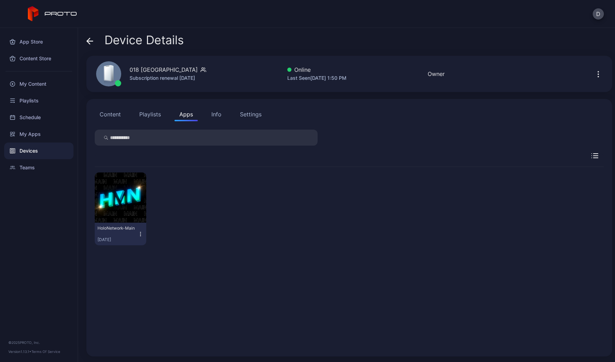
click at [139, 235] on icon "button" at bounding box center [141, 234] width 6 height 7
click at [132, 279] on button "Launch on Start" at bounding box center [120, 279] width 59 height 22
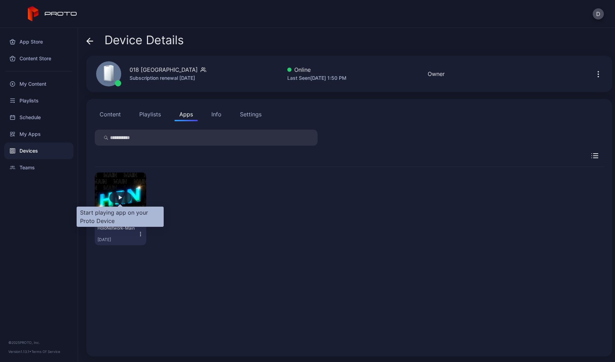
click at [122, 197] on div "button" at bounding box center [120, 198] width 3 height 4
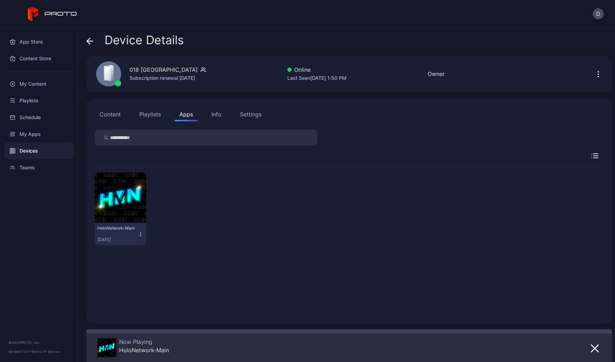
click at [42, 148] on div "Devices" at bounding box center [38, 151] width 69 height 17
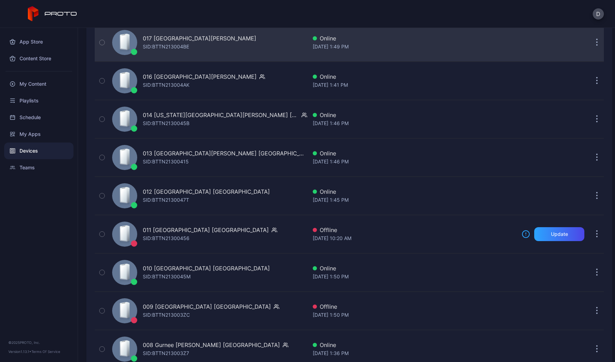
scroll to position [1390, 0]
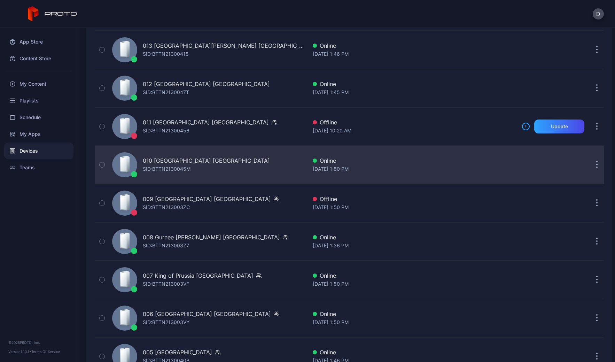
click at [233, 162] on div "010 Southdale Center MN SID: BTTN2130045M" at bounding box center [208, 164] width 198 height 35
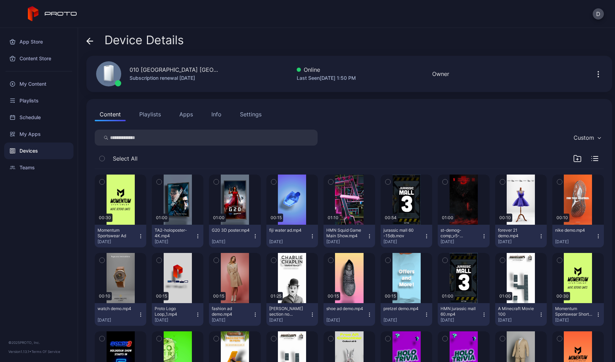
click at [183, 113] on button "Apps" at bounding box center [186, 114] width 23 height 14
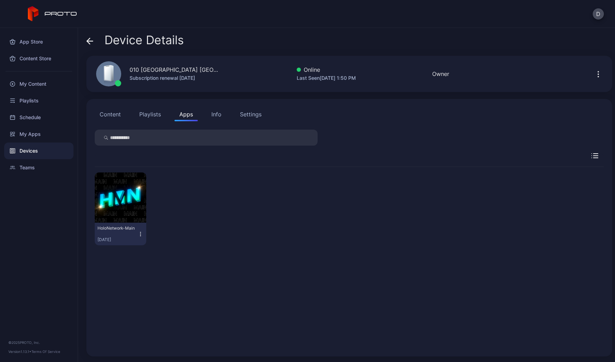
click at [140, 234] on icon "button" at bounding box center [140, 234] width 0 height 0
click at [130, 279] on button "Launch on Start" at bounding box center [120, 279] width 59 height 22
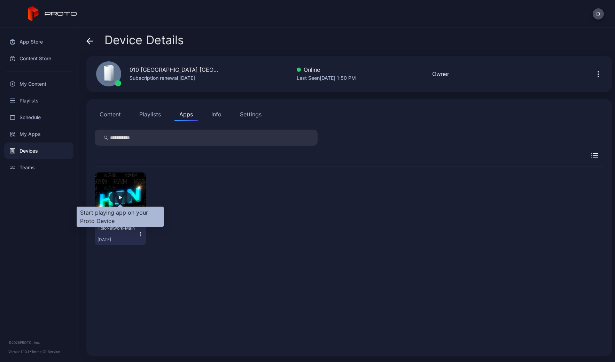
click at [121, 196] on div "button" at bounding box center [120, 198] width 3 height 4
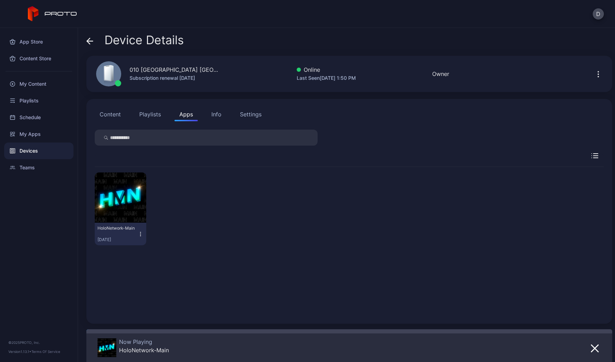
click at [44, 148] on div "Devices" at bounding box center [38, 151] width 69 height 17
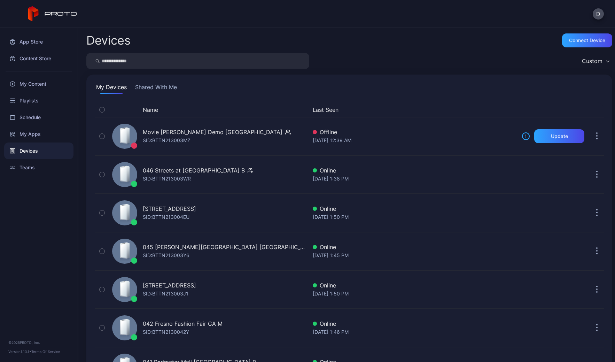
scroll to position [1390, 0]
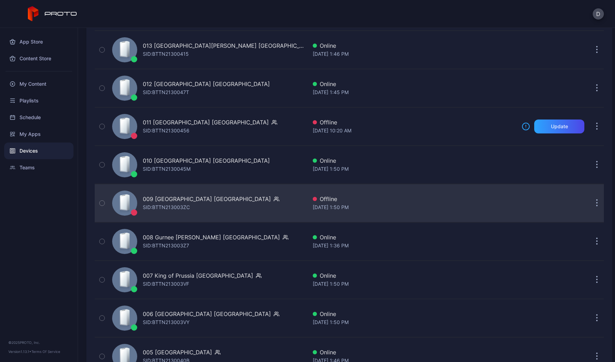
click at [238, 199] on div "009 Woodfield Mall IL SID: BTTN213003ZC" at bounding box center [208, 203] width 198 height 35
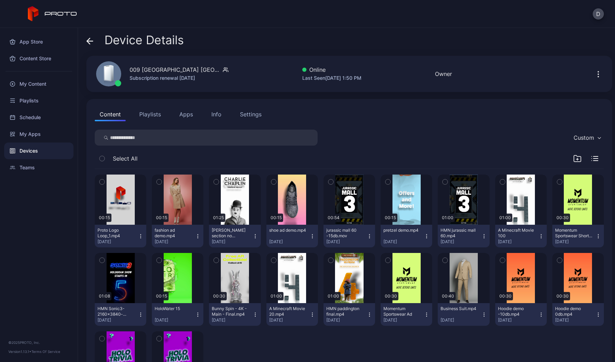
click at [186, 115] on button "Apps" at bounding box center [186, 114] width 23 height 14
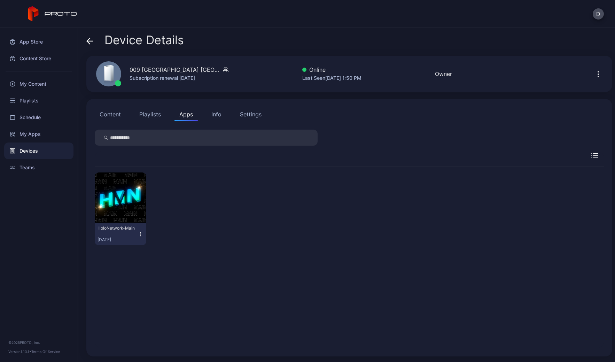
click at [140, 233] on icon "button" at bounding box center [141, 234] width 6 height 7
click at [135, 281] on button "Launch on Start" at bounding box center [120, 279] width 59 height 22
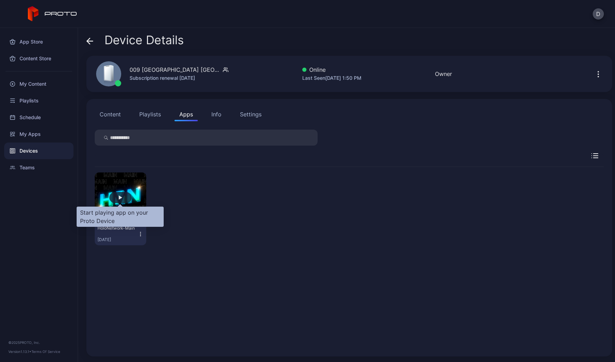
click at [122, 198] on div "button" at bounding box center [120, 197] width 22 height 11
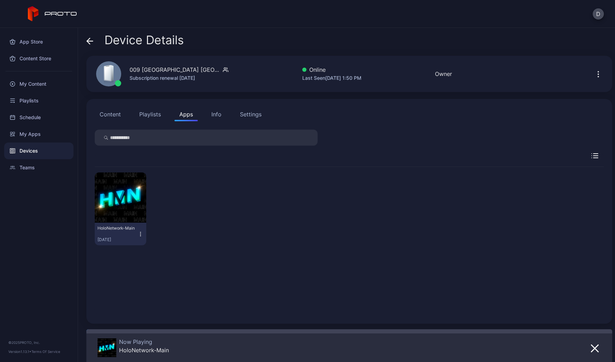
click at [45, 152] on div "Devices" at bounding box center [38, 151] width 69 height 17
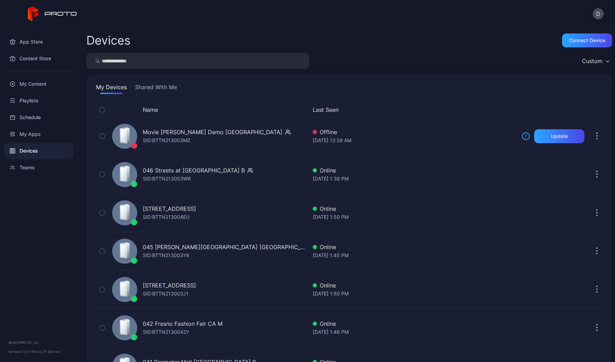
scroll to position [1390, 0]
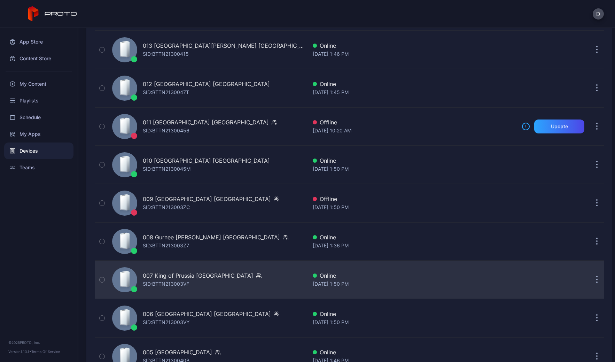
click at [238, 283] on div "007 King of Prussia PA SID: BTTN213003VF" at bounding box center [208, 279] width 198 height 35
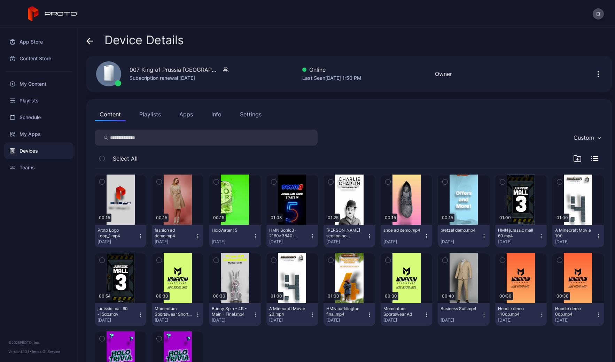
click at [187, 115] on button "Apps" at bounding box center [186, 114] width 23 height 14
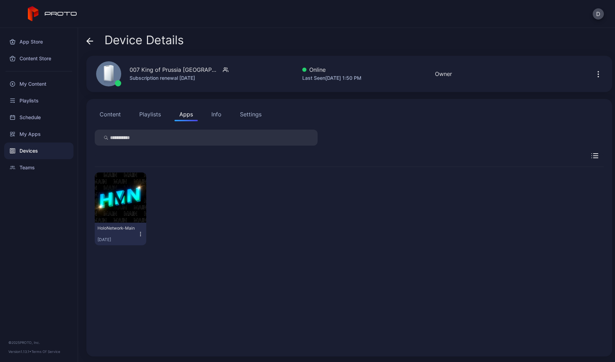
drag, startPoint x: 139, startPoint y: 233, endPoint x: 138, endPoint y: 239, distance: 6.2
click at [139, 233] on icon "button" at bounding box center [141, 234] width 6 height 7
click at [130, 281] on button "Launch on Start" at bounding box center [120, 279] width 59 height 22
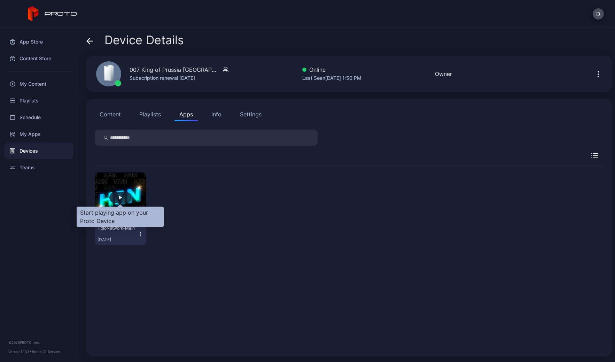
click at [123, 196] on div "button" at bounding box center [120, 197] width 22 height 11
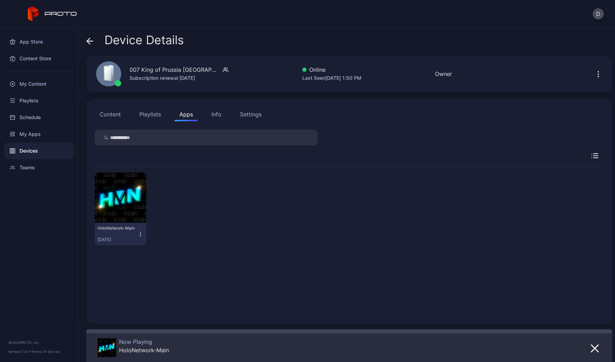
click at [34, 151] on div "Devices" at bounding box center [38, 151] width 69 height 17
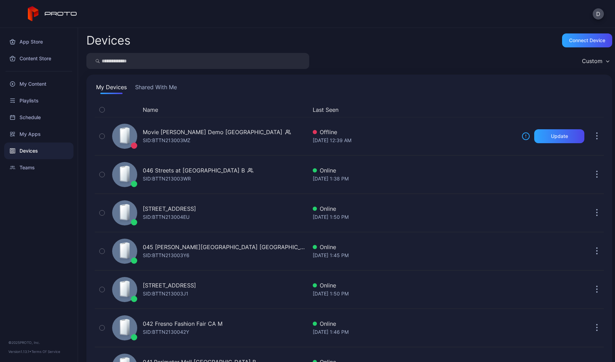
scroll to position [1390, 0]
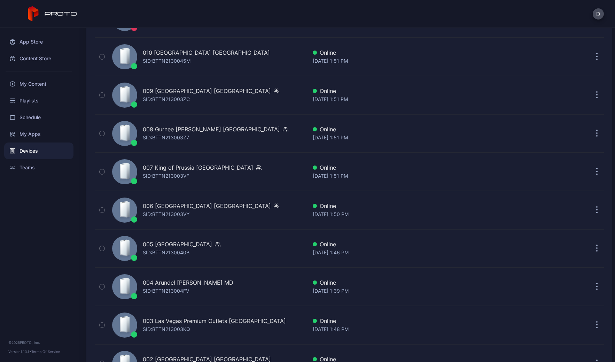
scroll to position [1609, 0]
